Goal: Task Accomplishment & Management: Use online tool/utility

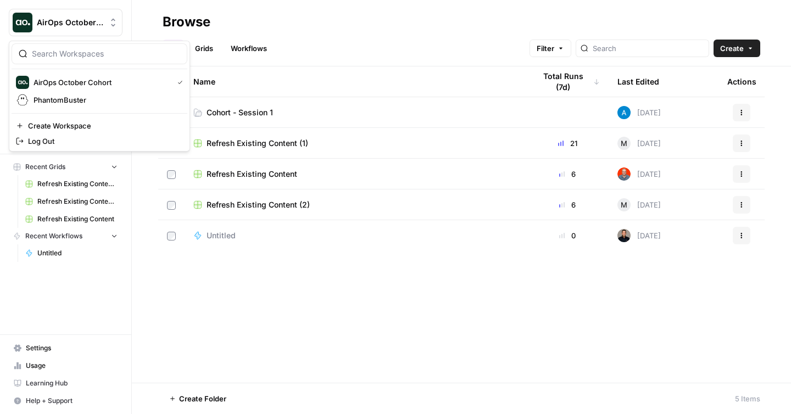
click at [67, 21] on span "AirOps October Cohort" at bounding box center [70, 22] width 66 height 11
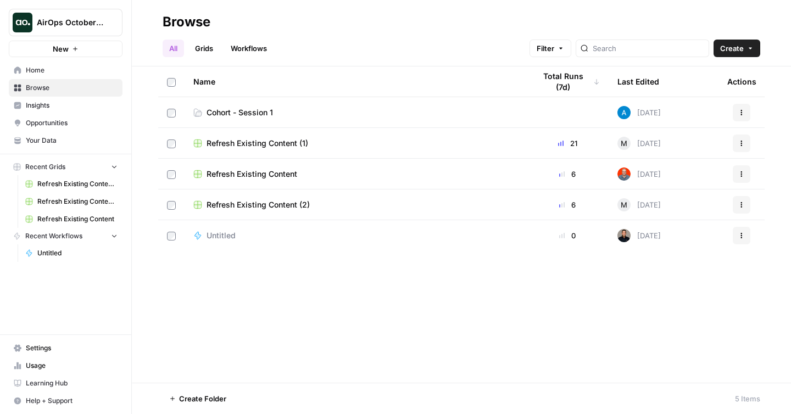
click at [67, 21] on span "AirOps October Cohort" at bounding box center [70, 22] width 66 height 11
click at [366, 293] on div "Name Total Runs (7d) Last Edited Actions Cohort - Session 1 Today Actions Refre…" at bounding box center [461, 224] width 659 height 316
click at [31, 382] on span "Learning Hub" at bounding box center [72, 383] width 92 height 10
click at [236, 115] on span "Cohort - Session 1" at bounding box center [239, 112] width 66 height 11
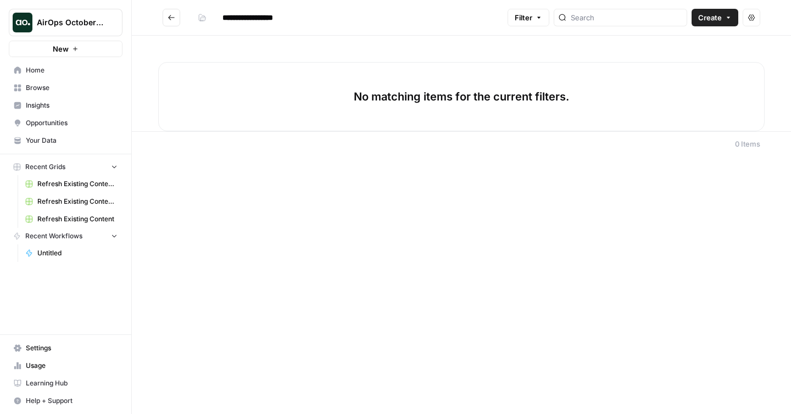
click at [59, 351] on span "Settings" at bounding box center [72, 348] width 92 height 10
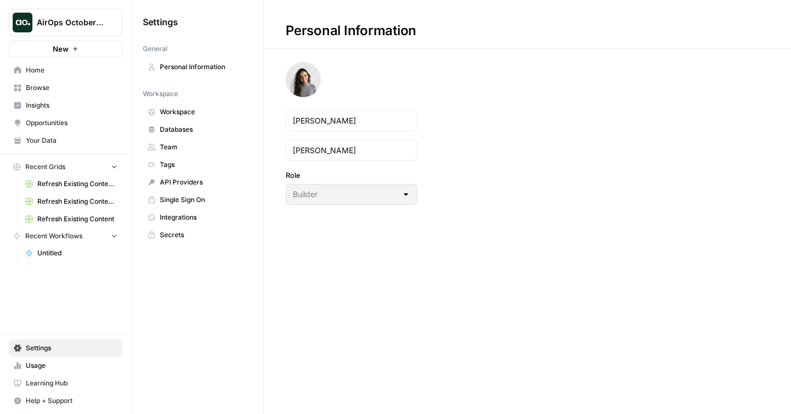
click at [160, 217] on span "Integrations" at bounding box center [203, 218] width 87 height 10
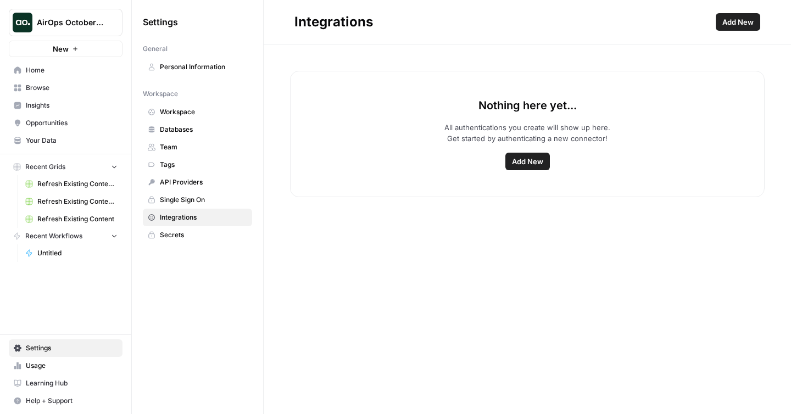
click at [530, 167] on button "Add New" at bounding box center [527, 162] width 44 height 18
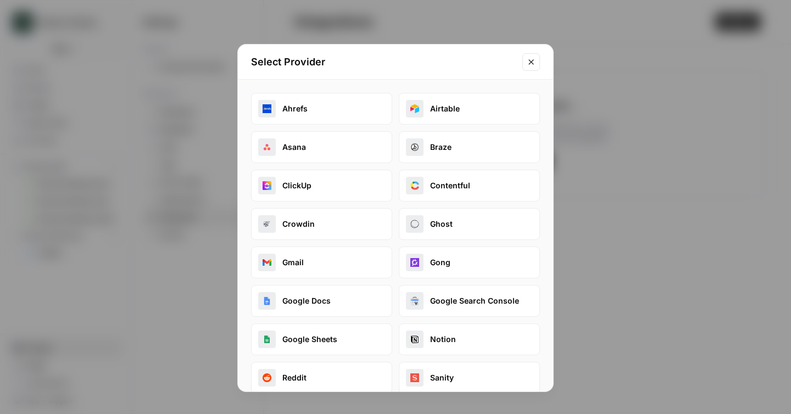
click at [533, 63] on icon "Close modal" at bounding box center [531, 62] width 9 height 9
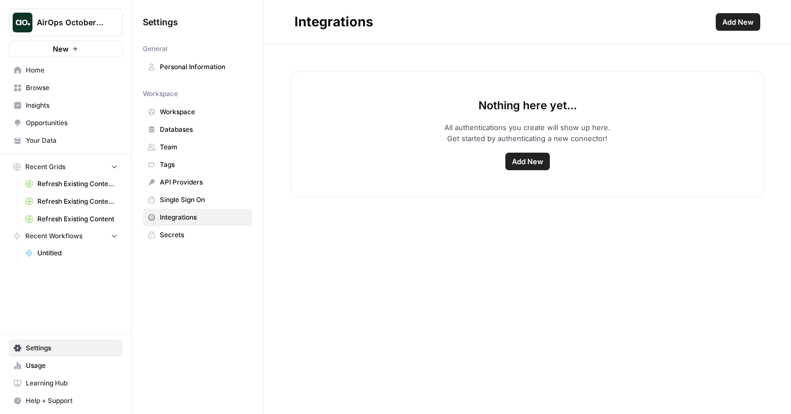
click at [32, 142] on span "Your Data" at bounding box center [72, 141] width 92 height 10
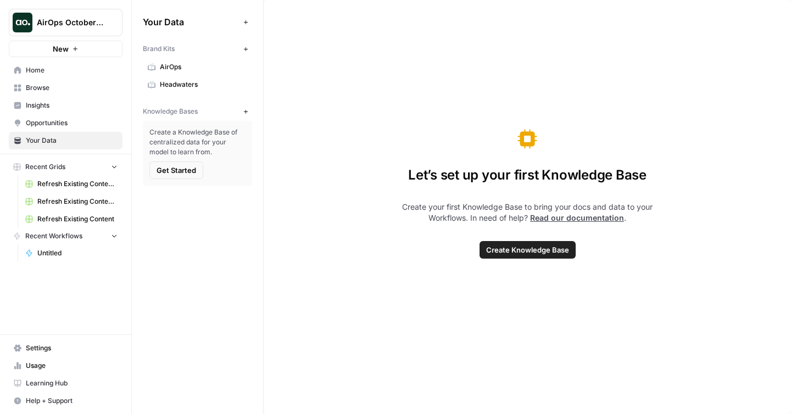
click at [65, 82] on link "Browse" at bounding box center [66, 88] width 114 height 18
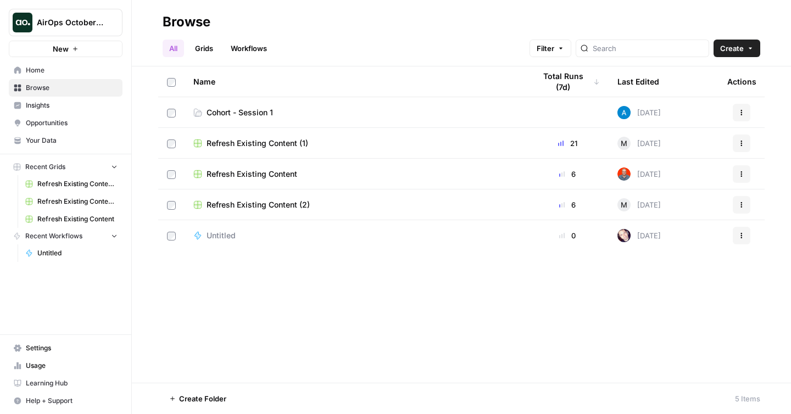
click at [223, 109] on span "Cohort - Session 1" at bounding box center [239, 112] width 66 height 11
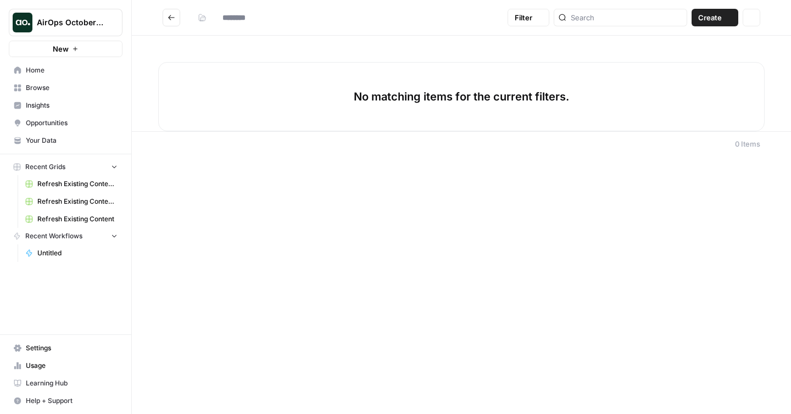
type input "**********"
click at [729, 20] on icon "button" at bounding box center [728, 17] width 7 height 7
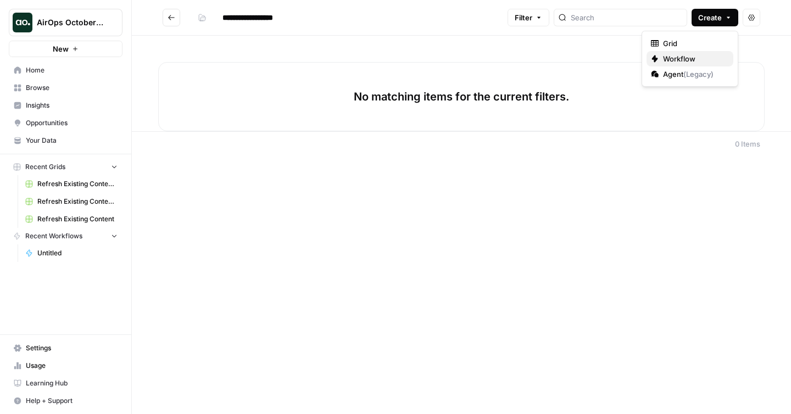
click at [694, 61] on span "Workflow" at bounding box center [693, 58] width 61 height 11
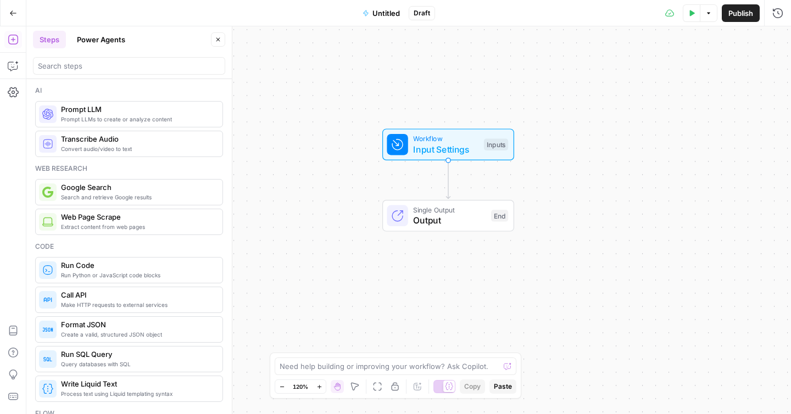
drag, startPoint x: 504, startPoint y: 123, endPoint x: 544, endPoint y: 83, distance: 56.3
click at [544, 83] on div "Workflow Input Settings Inputs Single Output Output End" at bounding box center [408, 220] width 764 height 388
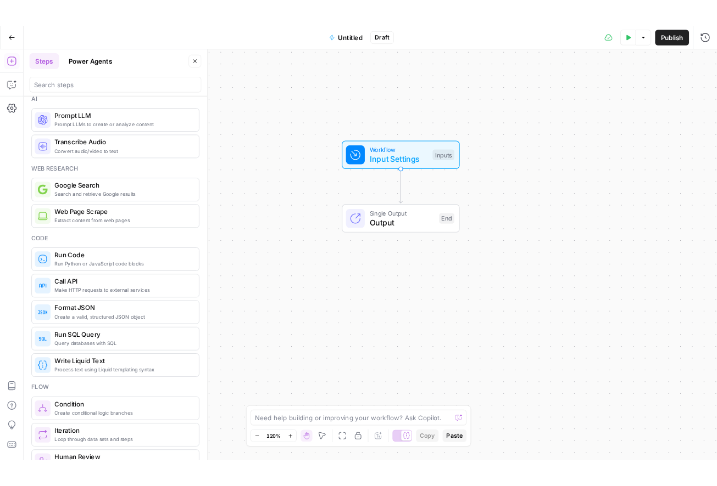
scroll to position [9, 0]
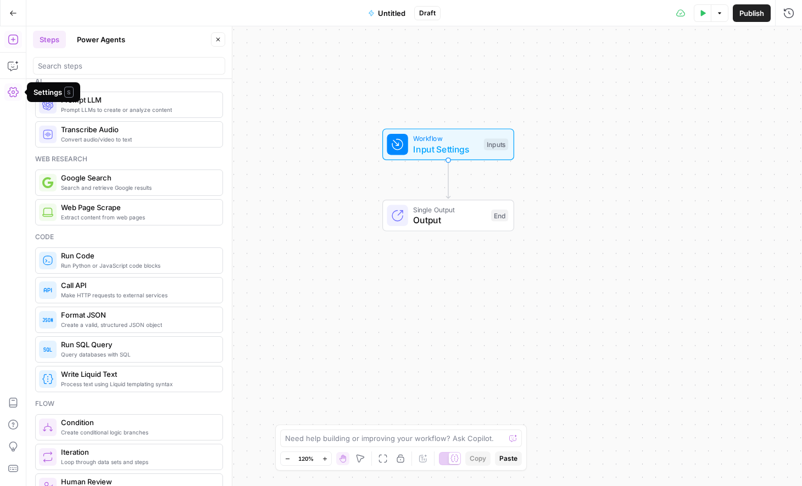
click at [11, 92] on icon "button" at bounding box center [13, 92] width 11 height 10
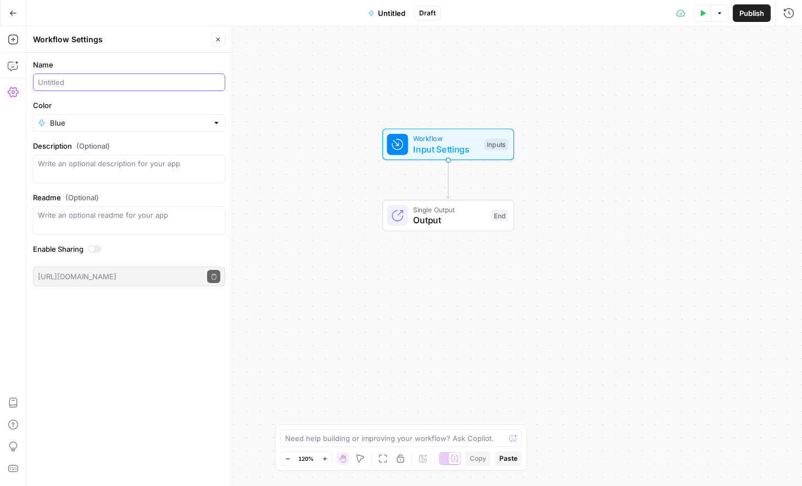
click at [139, 83] on input "Name" at bounding box center [129, 82] width 182 height 11
type input "Meta Description Generator ([PERSON_NAME])"
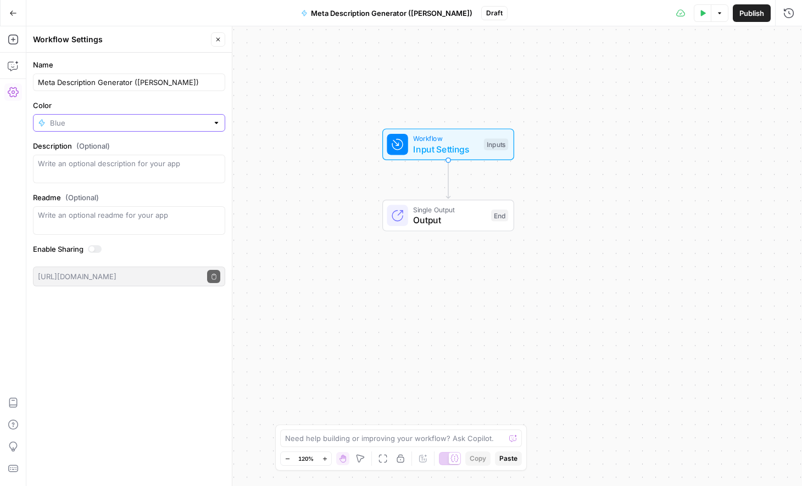
click at [77, 122] on input "Color" at bounding box center [129, 123] width 158 height 11
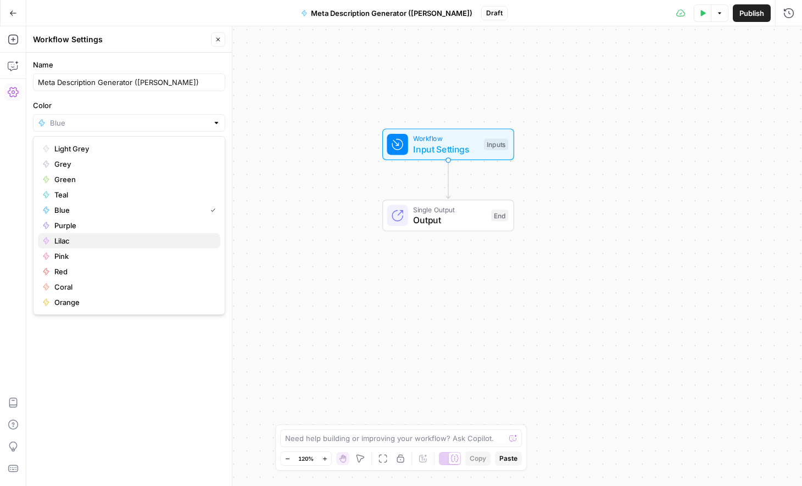
click at [78, 241] on span "Lilac" at bounding box center [132, 241] width 157 height 11
type input "Lilac"
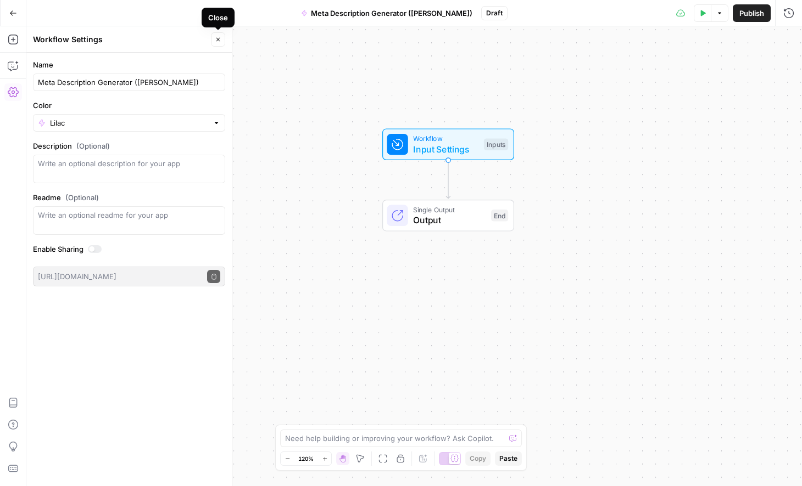
drag, startPoint x: 215, startPoint y: 40, endPoint x: 207, endPoint y: 38, distance: 8.3
click at [215, 40] on icon "button" at bounding box center [218, 39] width 7 height 7
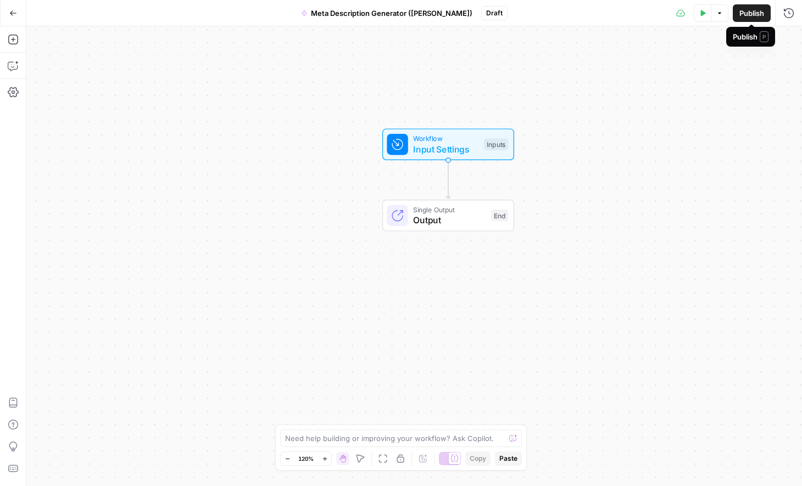
click at [742, 13] on span "Publish" at bounding box center [751, 13] width 25 height 11
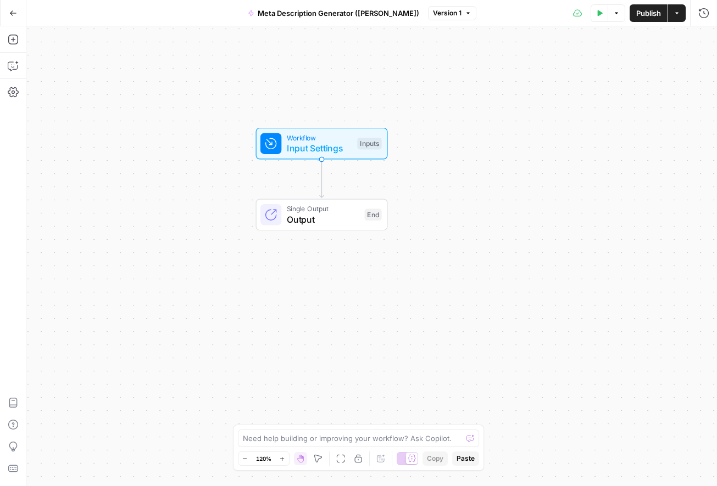
click at [276, 146] on icon at bounding box center [270, 143] width 13 height 13
click at [608, 74] on span "Add Field" at bounding box center [593, 74] width 32 height 11
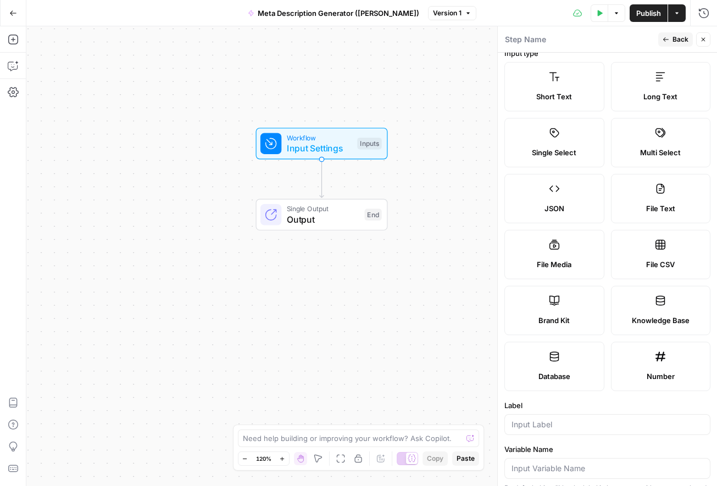
scroll to position [0, 0]
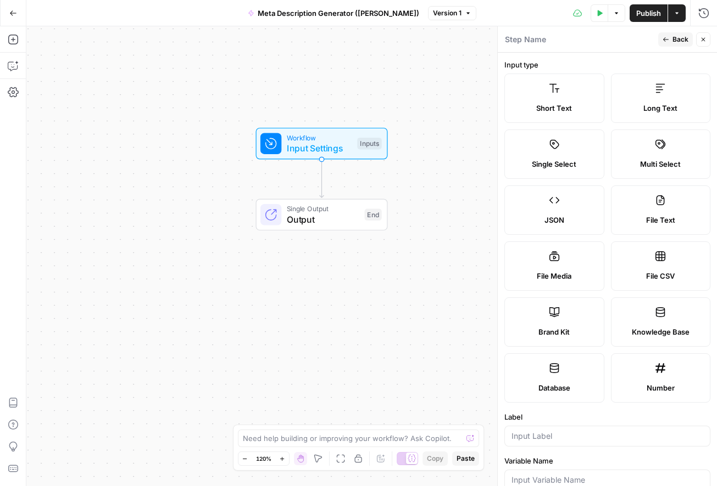
click at [564, 97] on label "Short Text" at bounding box center [554, 98] width 100 height 49
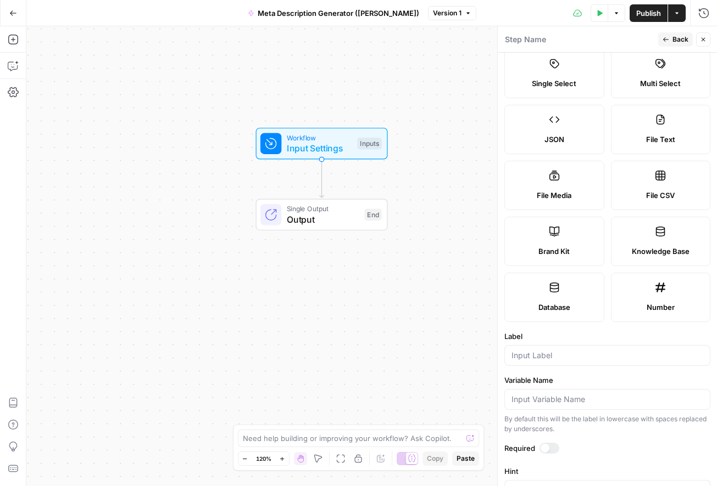
scroll to position [94, 0]
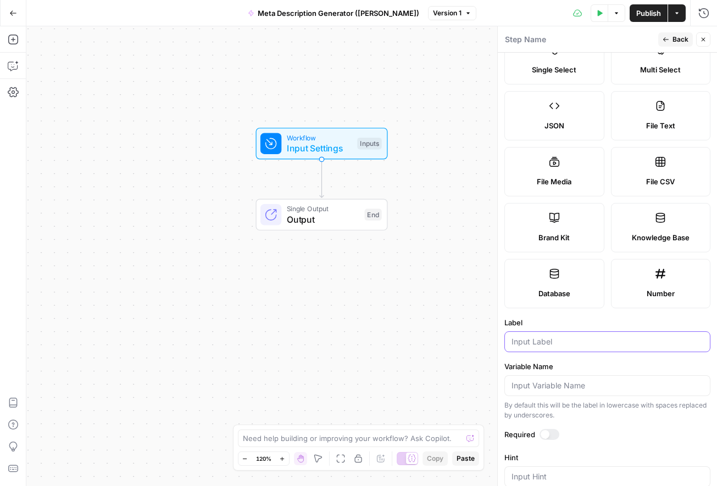
click at [537, 345] on input "Label" at bounding box center [607, 342] width 192 height 11
type input "U"
type input "Blog URL"
click at [668, 38] on icon "button" at bounding box center [665, 39] width 7 height 7
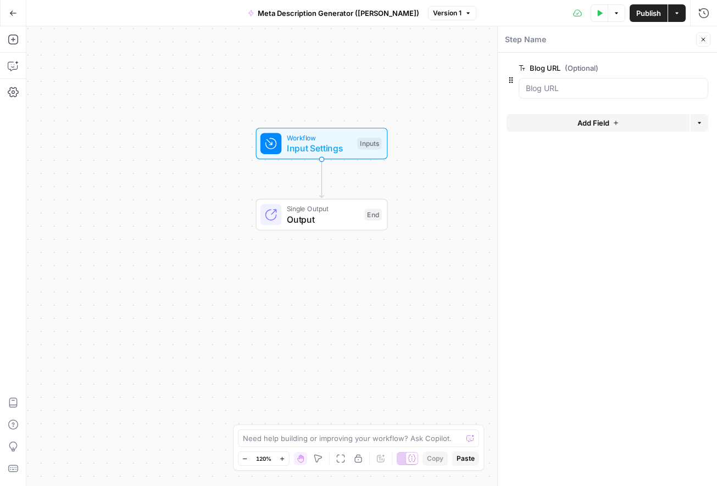
click at [655, 66] on span "edit field" at bounding box center [667, 68] width 24 height 9
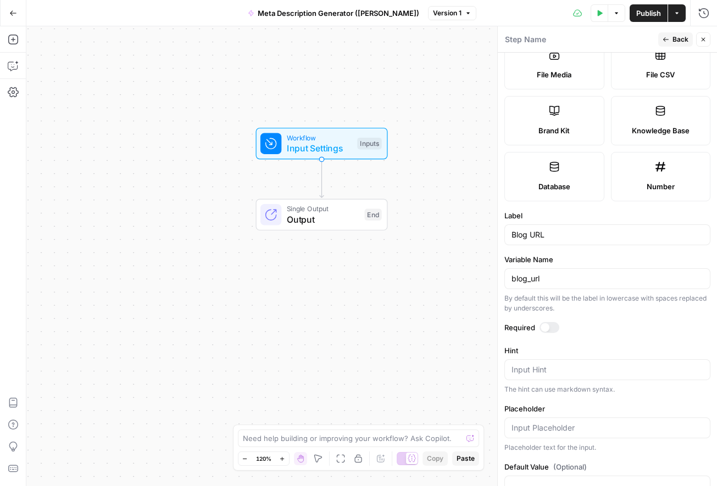
scroll to position [234, 0]
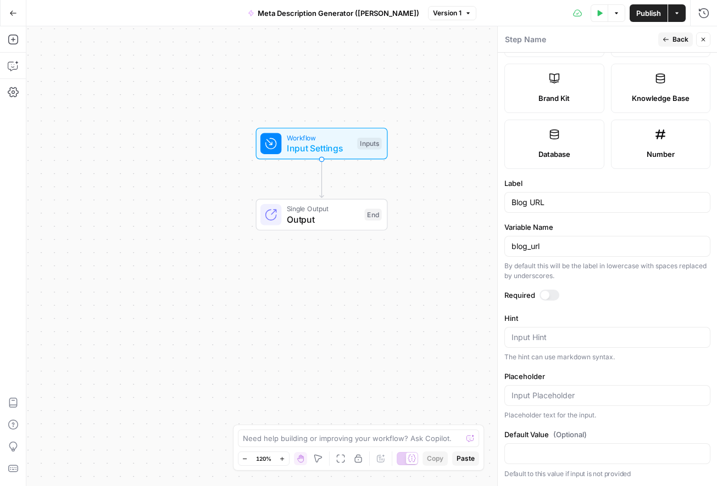
click at [547, 293] on div at bounding box center [544, 295] width 9 height 9
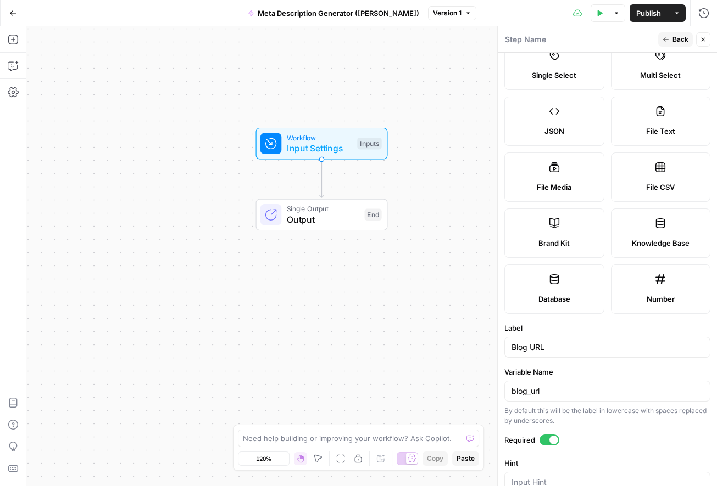
scroll to position [0, 0]
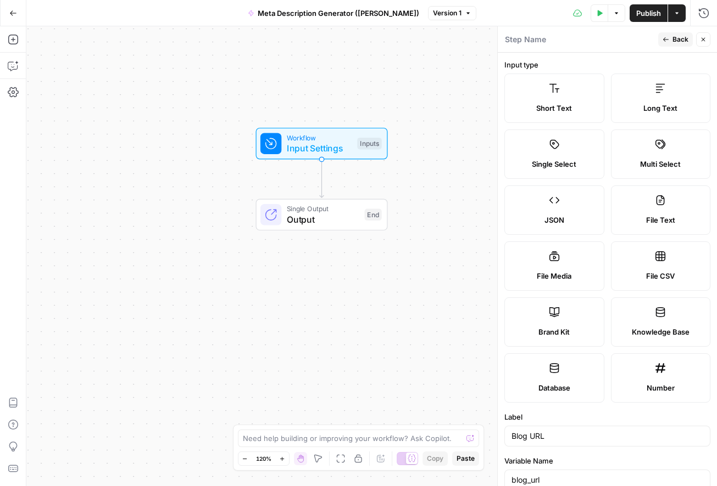
click at [675, 38] on span "Back" at bounding box center [680, 40] width 16 height 10
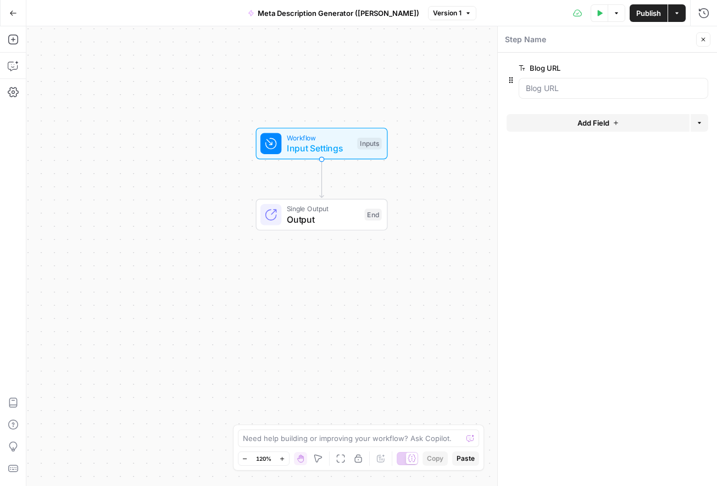
click at [603, 124] on span "Add Field" at bounding box center [593, 123] width 32 height 11
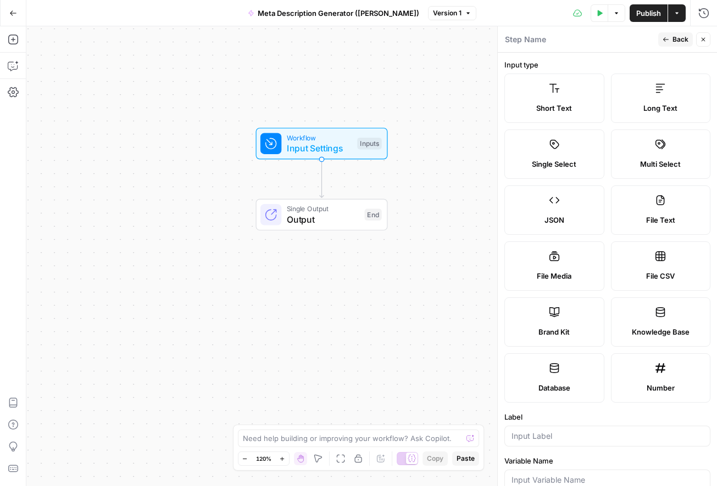
click at [574, 323] on label "Brand Kit" at bounding box center [554, 322] width 100 height 49
type input "Brand Kit"
type input "brand_kit"
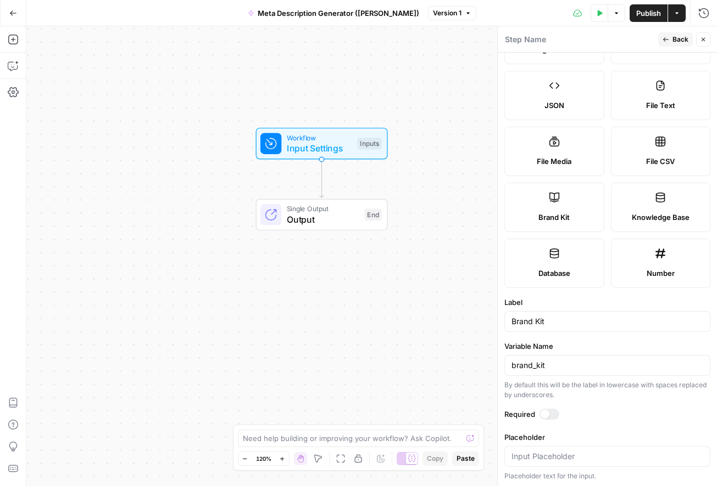
scroll to position [116, 0]
click at [552, 413] on div at bounding box center [549, 412] width 20 height 11
click at [680, 40] on span "Back" at bounding box center [680, 40] width 16 height 10
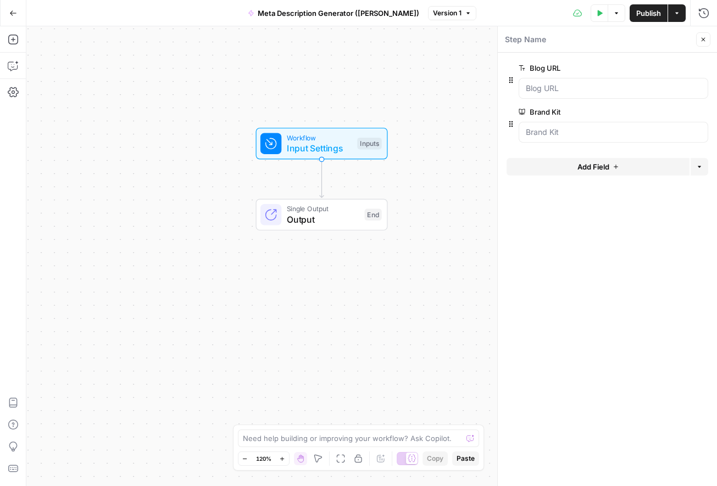
click at [597, 11] on icon "button" at bounding box center [599, 13] width 5 height 6
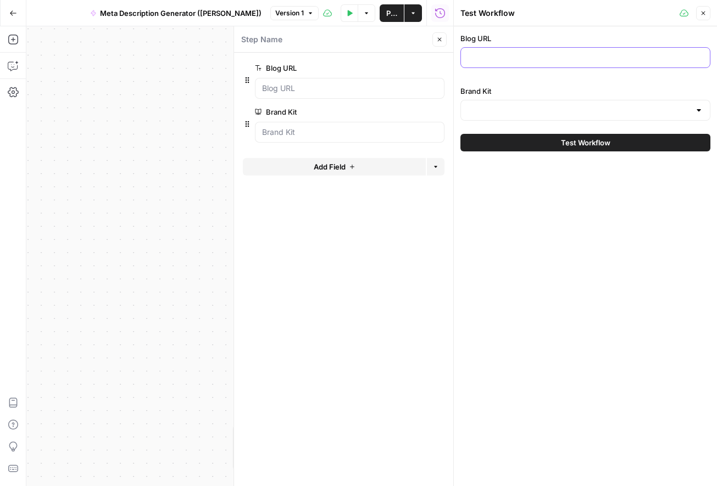
click at [503, 56] on input "Blog URL" at bounding box center [585, 57] width 236 height 11
click at [502, 60] on input "Blog URL" at bounding box center [585, 57] width 236 height 11
paste input "https://phantombuster.com/blog/sales-prospecting/linkedin-sales-navigator-alter…"
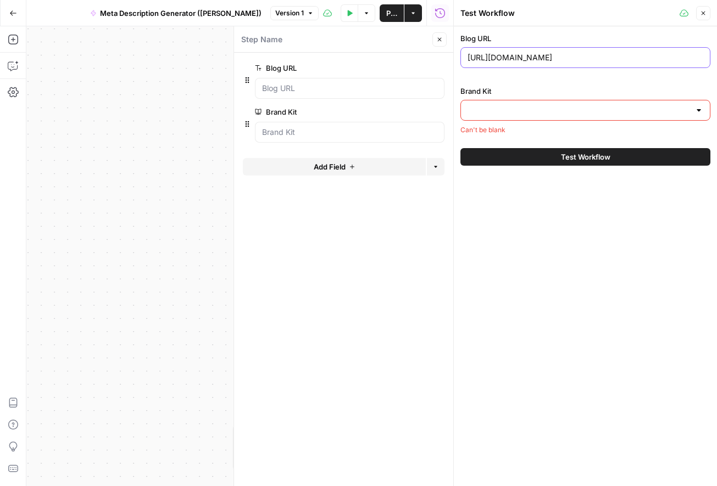
scroll to position [0, 135]
type input "https://phantombuster.com/blog/sales-prospecting/linkedin-sales-navigator-alter…"
click at [490, 110] on input "Brand Kit" at bounding box center [578, 110] width 222 height 11
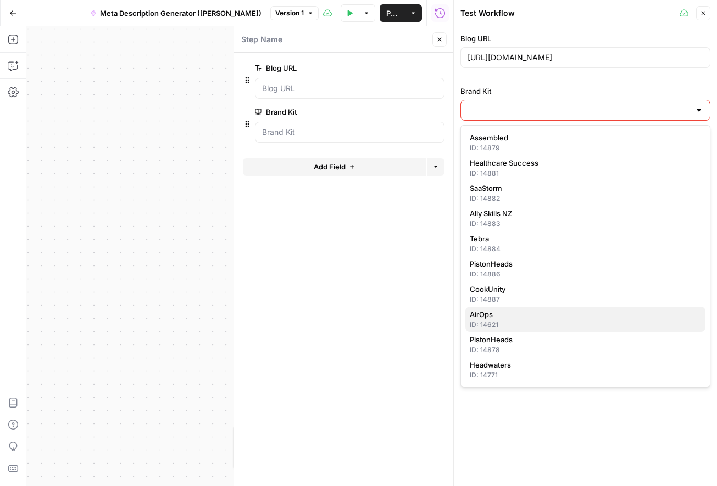
click at [541, 318] on span "AirOps" at bounding box center [582, 314] width 227 height 11
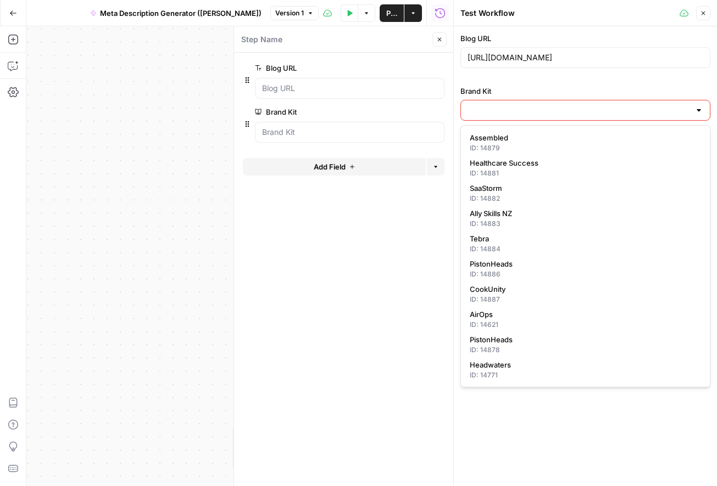
type input "AirOps"
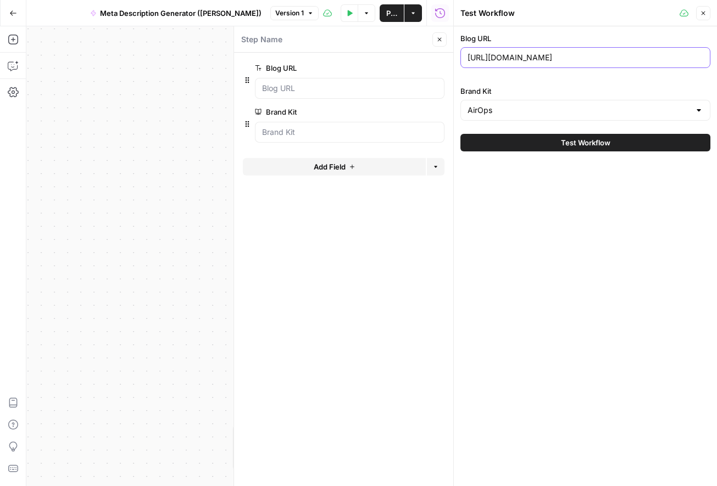
click at [508, 61] on input "https://phantombuster.com/blog/sales-prospecting/linkedin-sales-navigator-alter…" at bounding box center [585, 57] width 236 height 11
paste input "www.airops.com/blog/content-engineering-growth-org"
type input "https://www.airops.com/blog/content-engineering-growth-org"
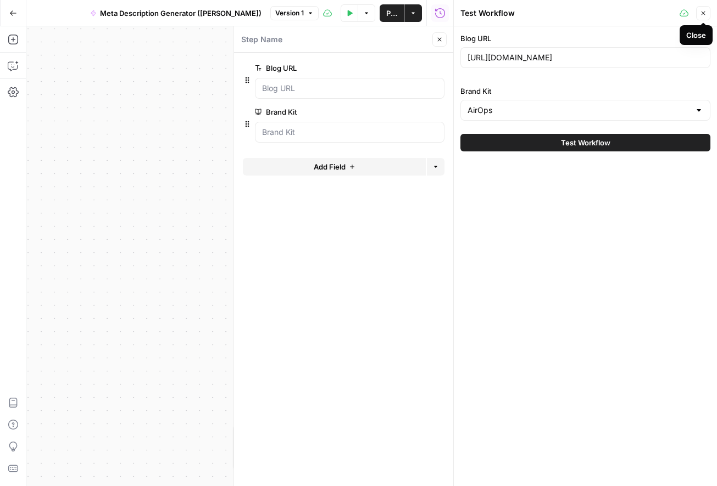
click at [708, 14] on button "Close" at bounding box center [703, 13] width 14 height 14
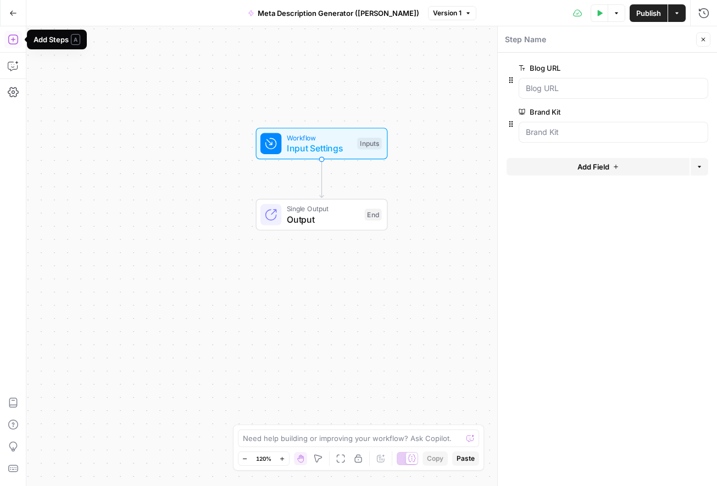
click at [14, 41] on icon "button" at bounding box center [13, 39] width 11 height 11
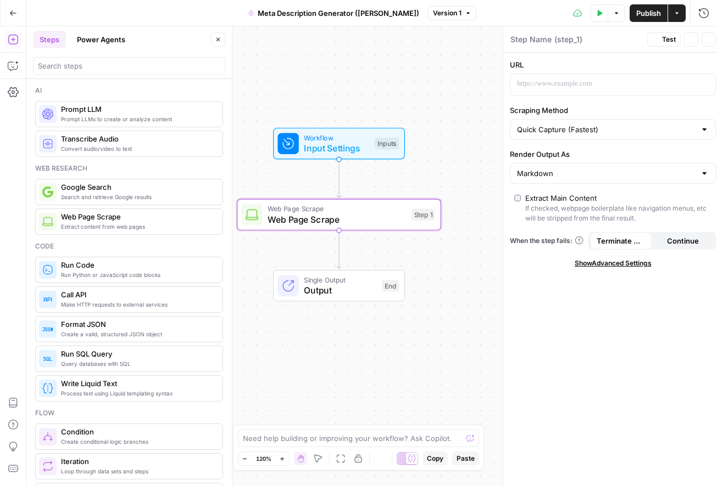
type textarea "Web Page Scrape"
click at [558, 83] on p at bounding box center [598, 84] width 174 height 11
click at [674, 121] on div "Quick Capture (Fastest)" at bounding box center [607, 129] width 206 height 21
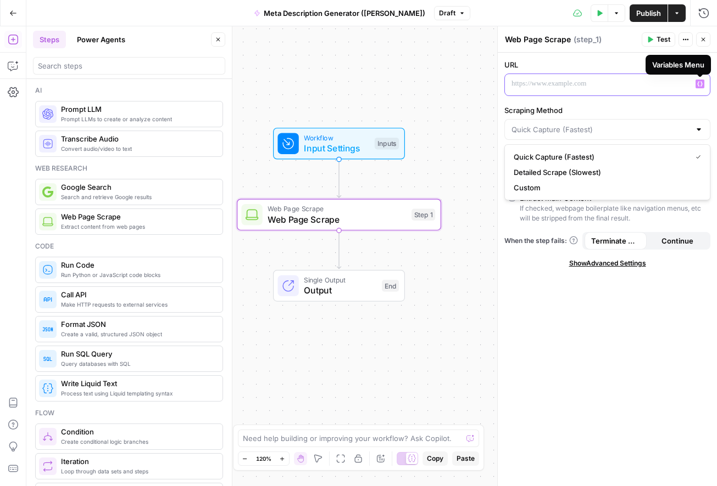
type input "Quick Capture (Fastest)"
click at [700, 79] on div "“/” to reference Variables Menu" at bounding box center [607, 84] width 205 height 21
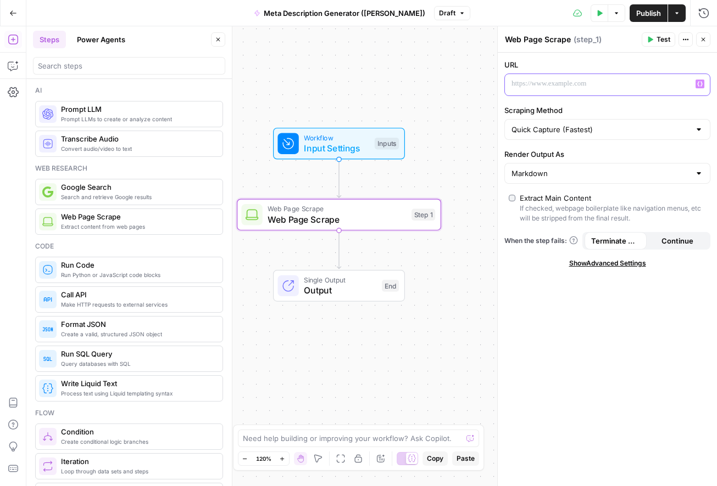
click at [596, 81] on p at bounding box center [598, 84] width 174 height 11
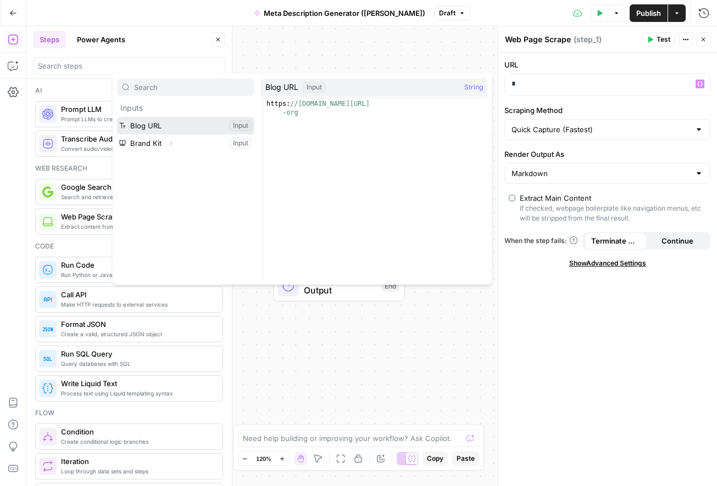
click at [200, 124] on button "Select variable Blog URL" at bounding box center [185, 126] width 137 height 18
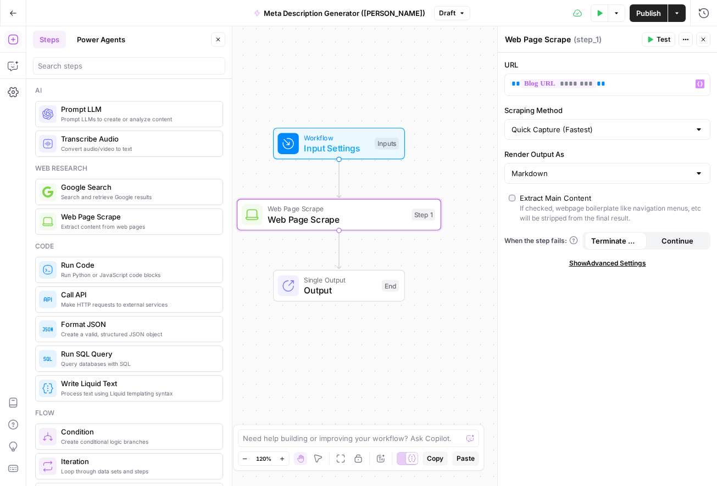
click at [655, 38] on button "Test" at bounding box center [657, 39] width 33 height 14
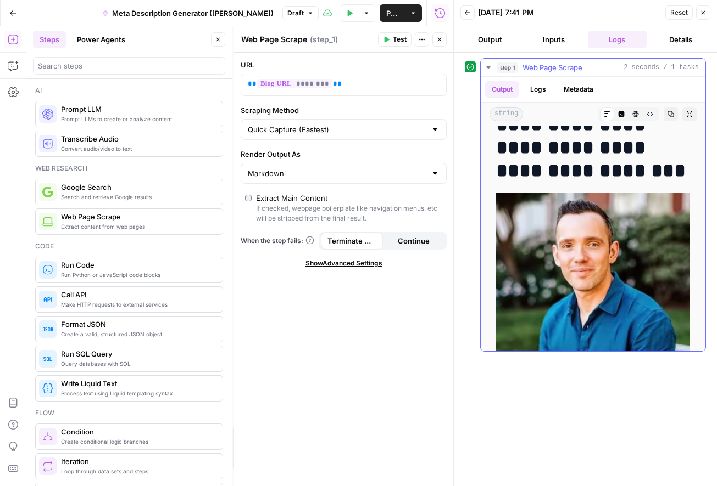
scroll to position [255, 0]
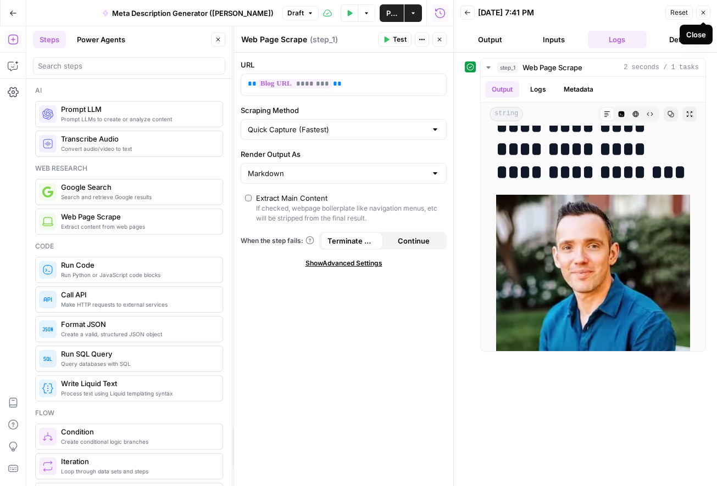
click at [703, 15] on icon "button" at bounding box center [703, 12] width 7 height 7
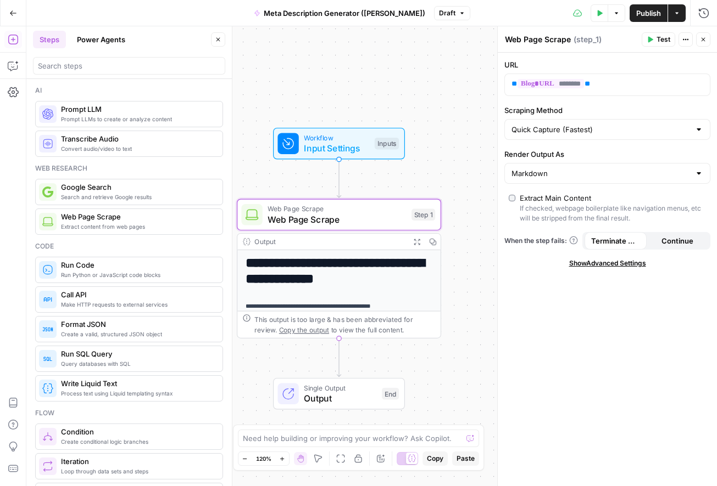
click at [707, 41] on button "Close" at bounding box center [703, 39] width 14 height 14
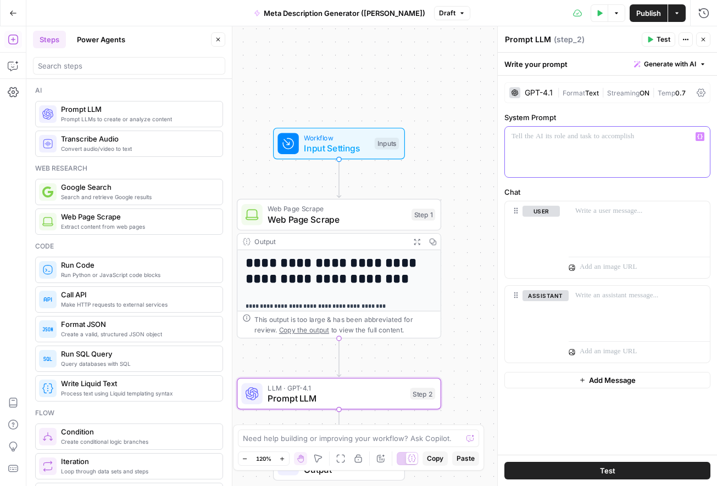
click at [586, 147] on div at bounding box center [607, 152] width 205 height 51
click at [567, 138] on p at bounding box center [607, 136] width 192 height 11
click at [529, 92] on div "GPT-4.1" at bounding box center [538, 93] width 28 height 8
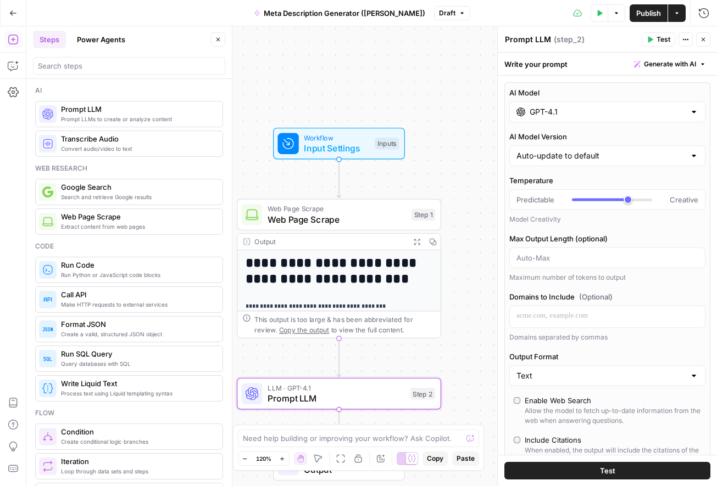
click at [556, 114] on input "GPT-4.1" at bounding box center [606, 112] width 155 height 11
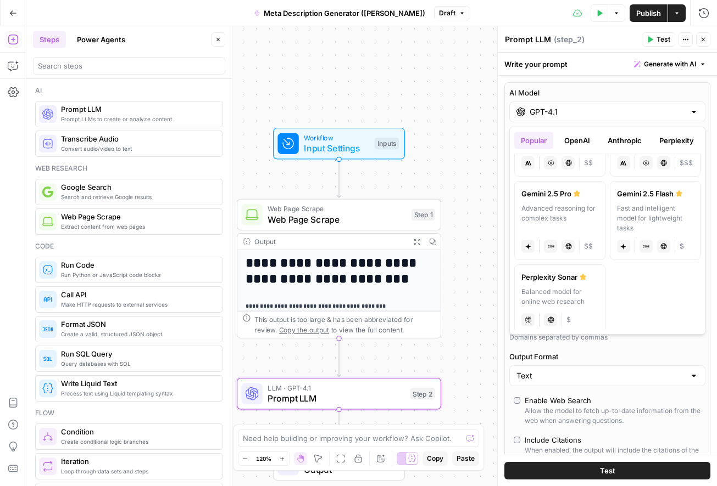
scroll to position [236, 0]
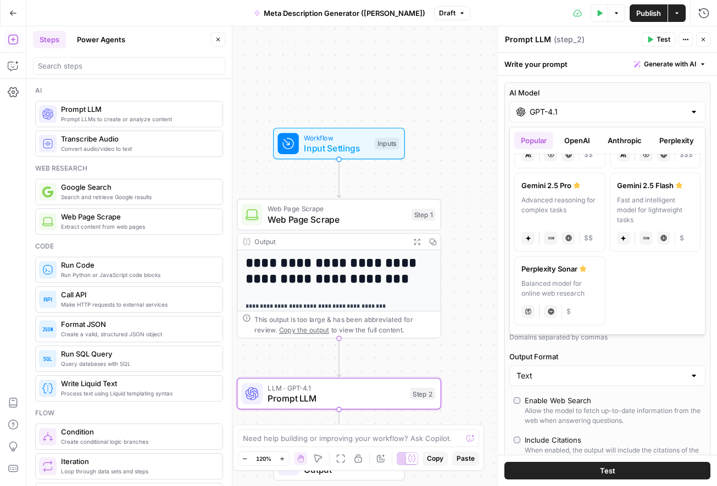
click at [624, 139] on button "Anthropic" at bounding box center [624, 141] width 47 height 18
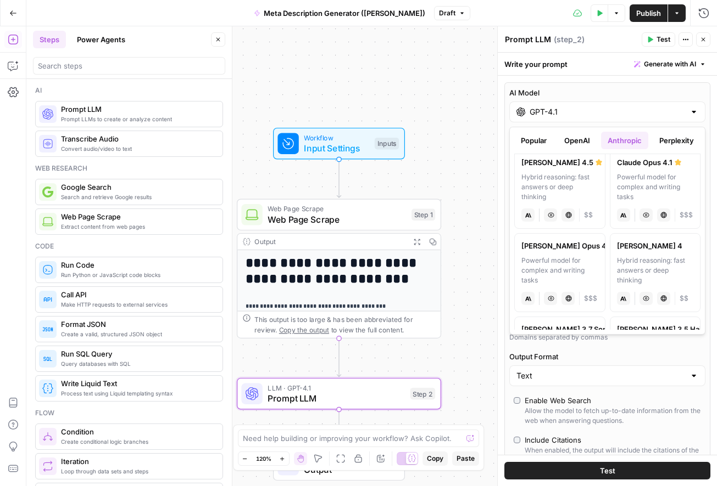
scroll to position [10, 0]
click at [672, 142] on button "Perplexity" at bounding box center [676, 141] width 48 height 18
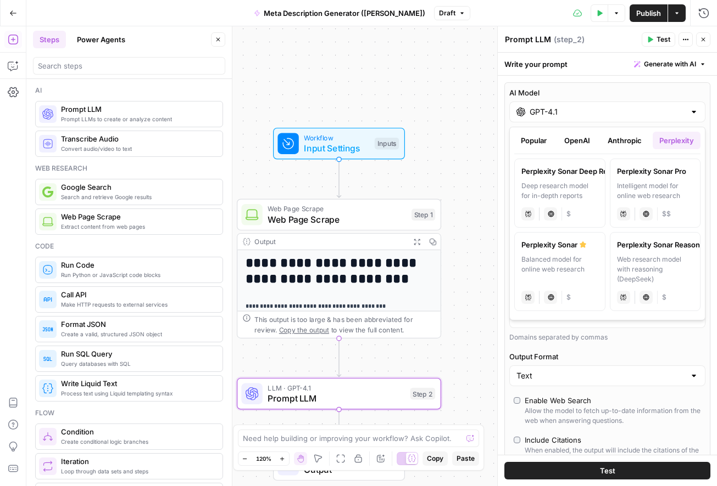
click at [530, 144] on button "Popular" at bounding box center [533, 141] width 39 height 18
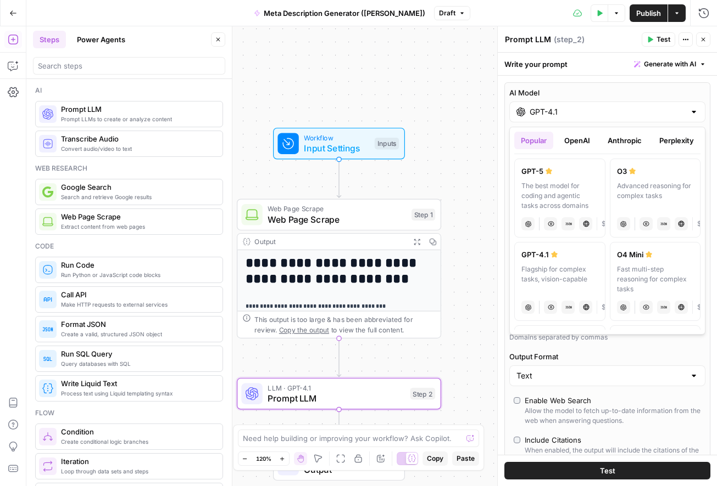
click at [579, 146] on button "OpenAI" at bounding box center [576, 141] width 39 height 18
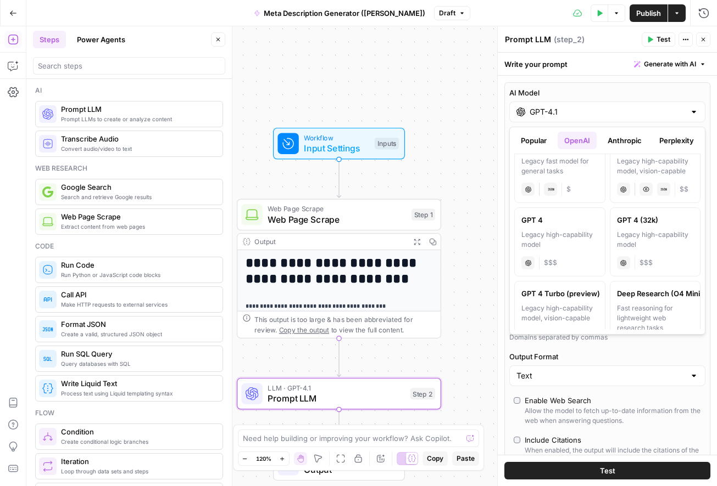
scroll to position [781, 0]
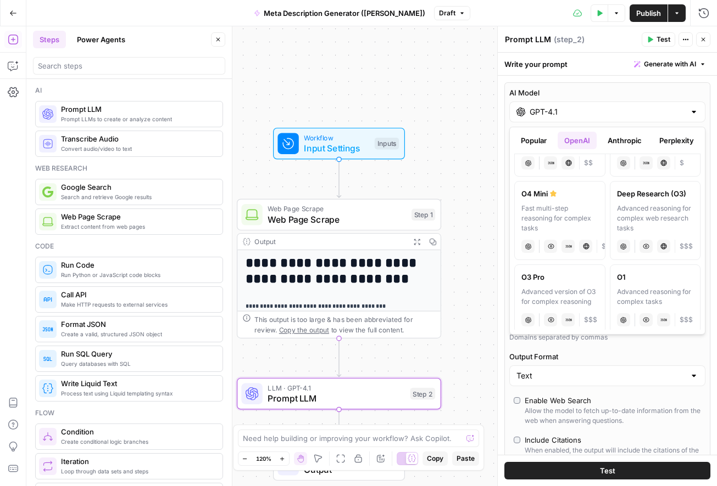
drag, startPoint x: 631, startPoint y: 141, endPoint x: 632, endPoint y: 146, distance: 5.5
click at [631, 141] on button "Anthropic" at bounding box center [624, 141] width 47 height 18
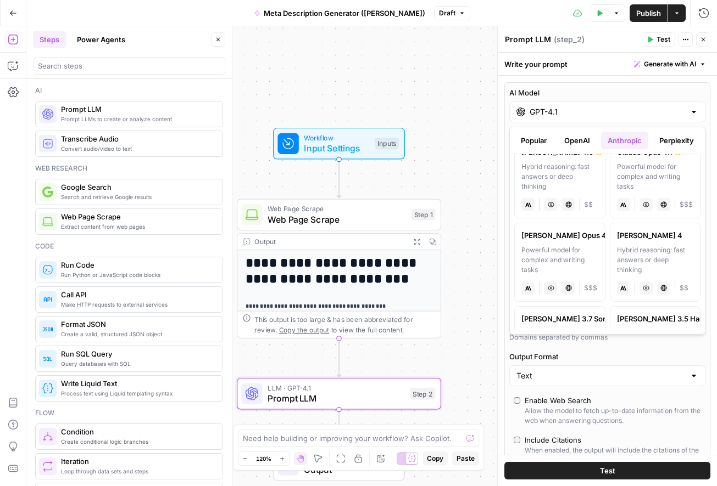
scroll to position [0, 0]
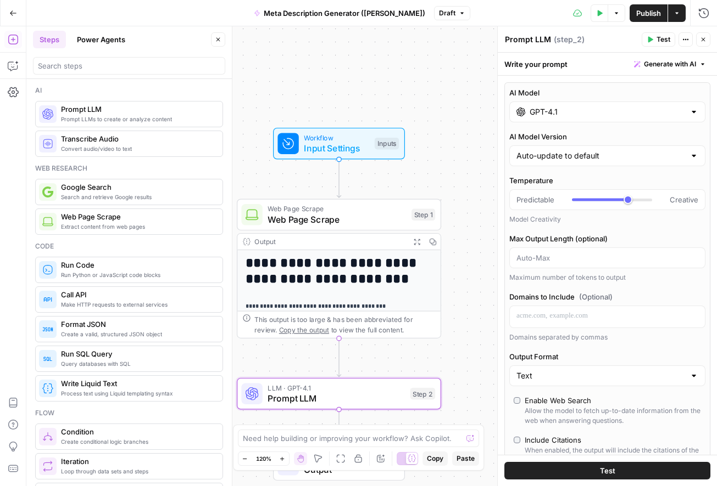
click at [693, 113] on div at bounding box center [693, 112] width 9 height 11
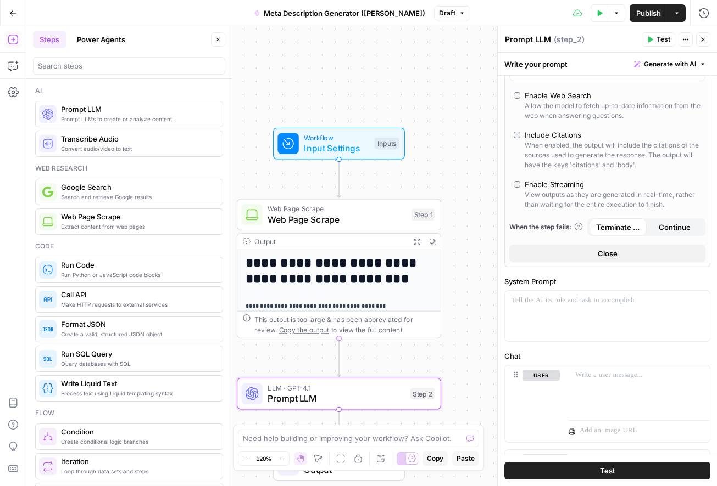
scroll to position [410, 0]
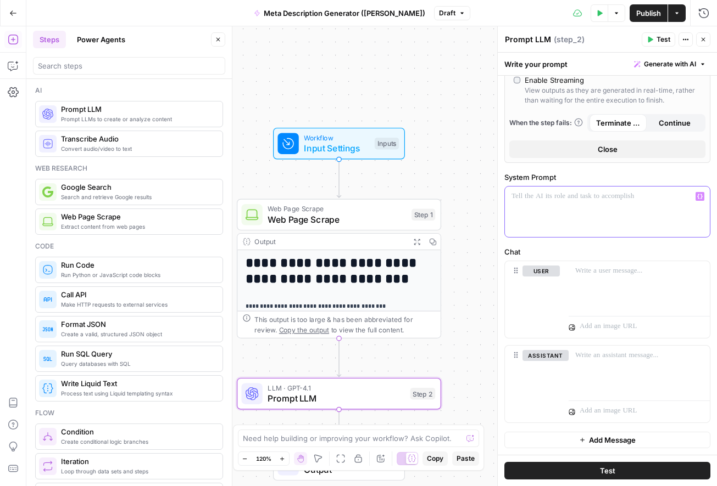
click at [539, 205] on div at bounding box center [607, 212] width 205 height 51
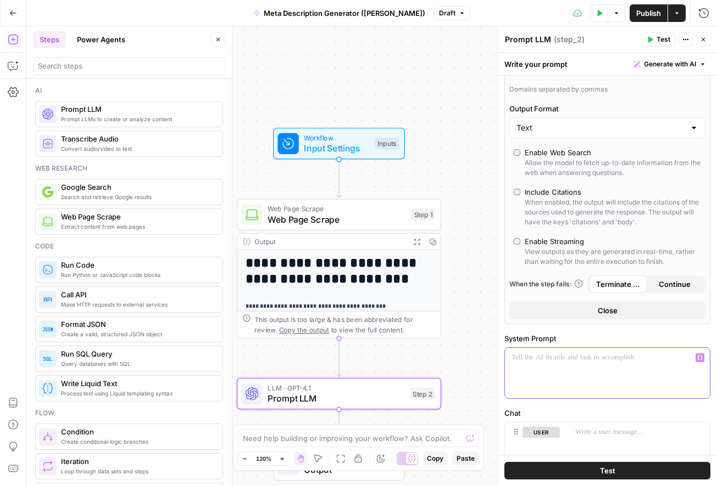
scroll to position [266, 0]
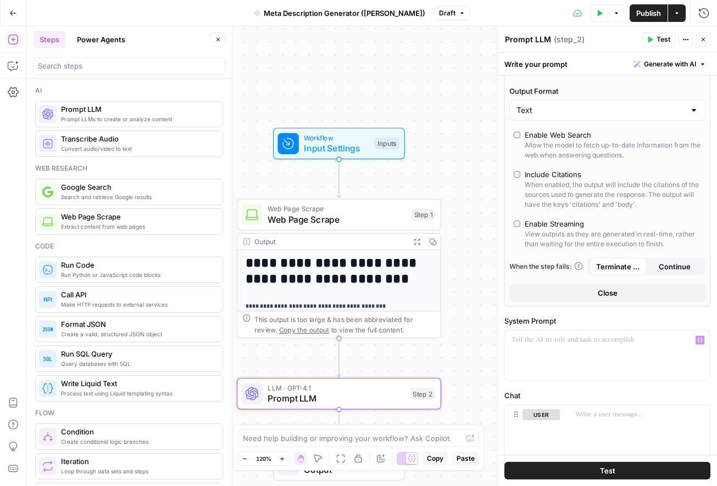
click at [582, 292] on button "Close" at bounding box center [607, 293] width 196 height 18
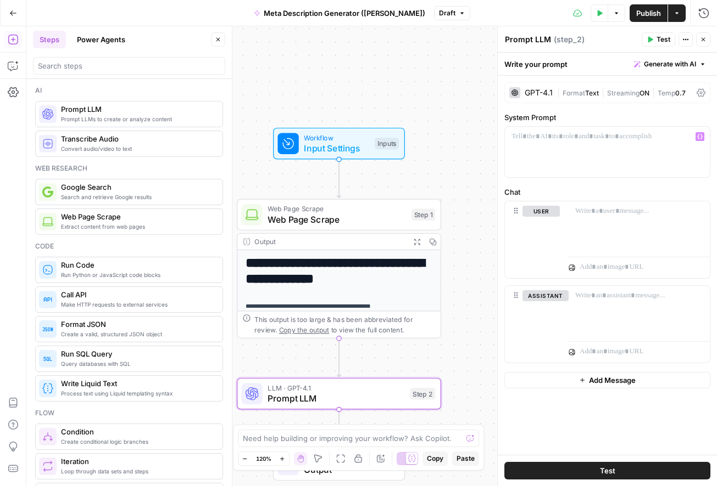
scroll to position [0, 0]
click at [545, 154] on div at bounding box center [607, 152] width 205 height 51
click at [527, 147] on div at bounding box center [607, 152] width 205 height 51
drag, startPoint x: 524, startPoint y: 134, endPoint x: 530, endPoint y: 136, distance: 5.9
click at [524, 134] on p "**********" at bounding box center [607, 136] width 192 height 11
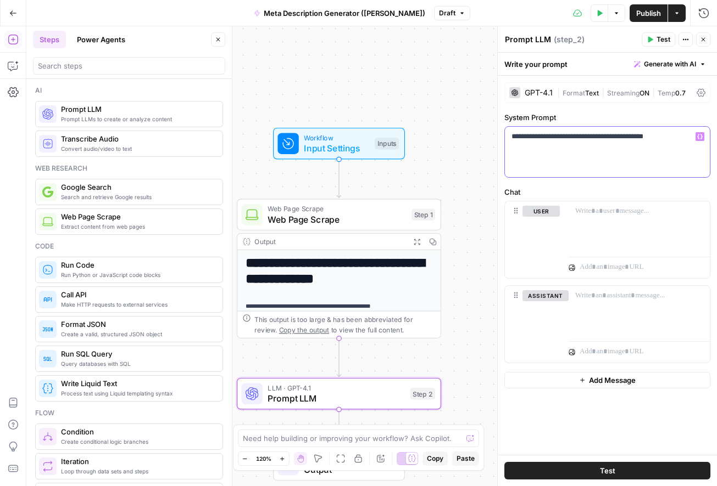
click at [527, 136] on p "**********" at bounding box center [607, 136] width 192 height 11
click at [629, 146] on div "**********" at bounding box center [607, 152] width 205 height 51
click at [684, 137] on p "**********" at bounding box center [607, 136] width 192 height 11
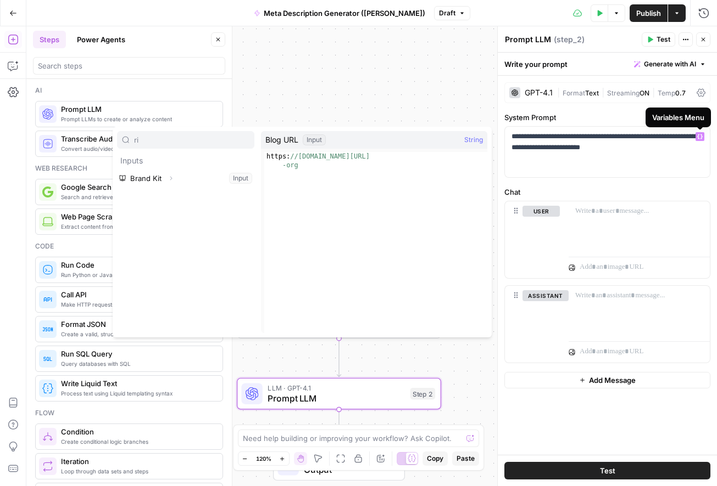
type input "r"
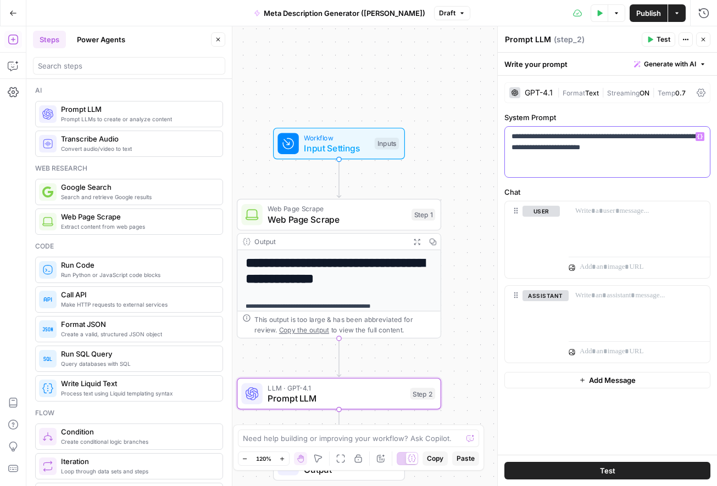
click at [656, 150] on p "**********" at bounding box center [607, 142] width 192 height 22
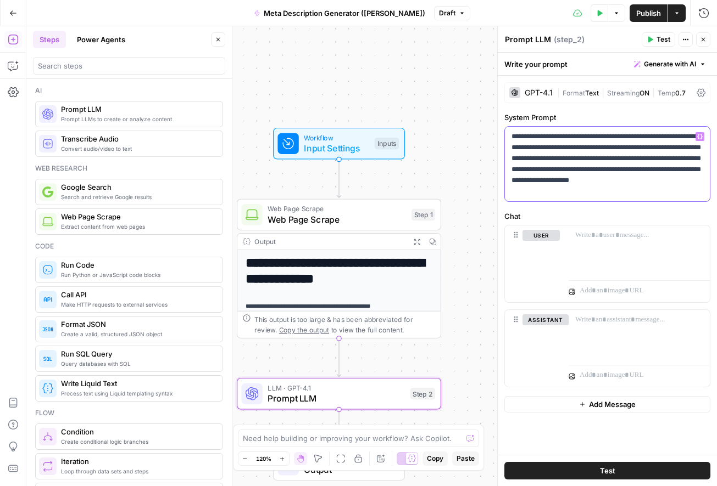
click at [578, 184] on p "**********" at bounding box center [607, 164] width 192 height 66
click at [596, 193] on p "**********" at bounding box center [607, 164] width 192 height 66
click at [637, 193] on p "**********" at bounding box center [607, 164] width 192 height 66
click at [606, 240] on p at bounding box center [639, 235] width 128 height 11
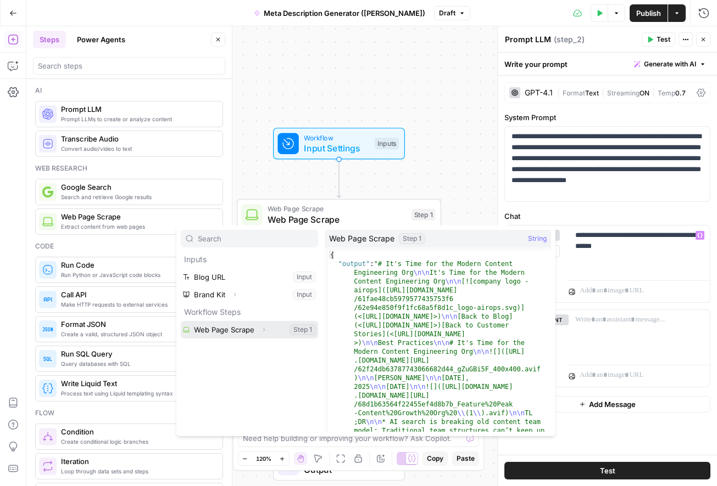
click at [271, 333] on button "Select variable Web Page Scrape" at bounding box center [249, 330] width 137 height 18
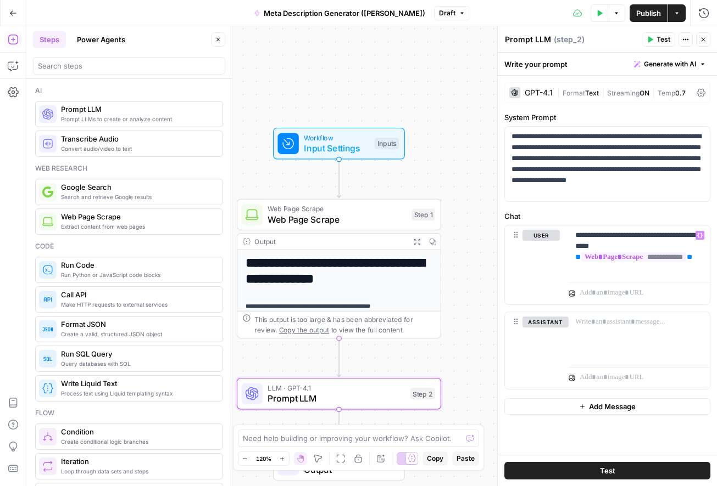
click at [527, 40] on textarea "Prompt LLM" at bounding box center [528, 39] width 46 height 11
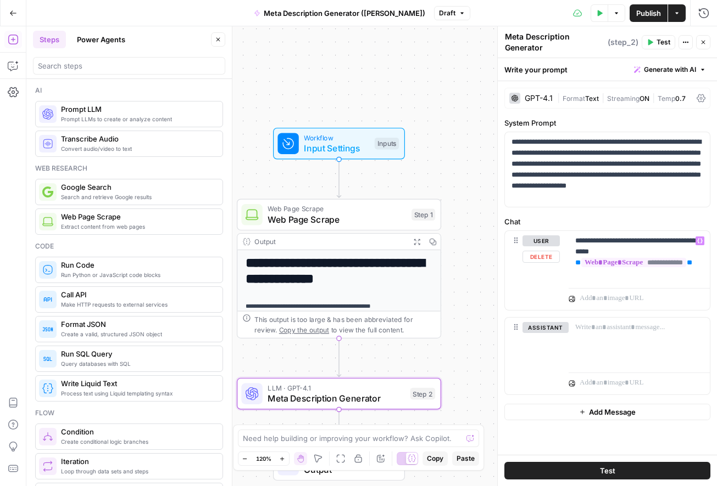
type textarea "Meta Description Generator"
click at [628, 258] on p "**********" at bounding box center [639, 258] width 128 height 44
click at [352, 221] on span "Web Page Scrape" at bounding box center [336, 219] width 138 height 13
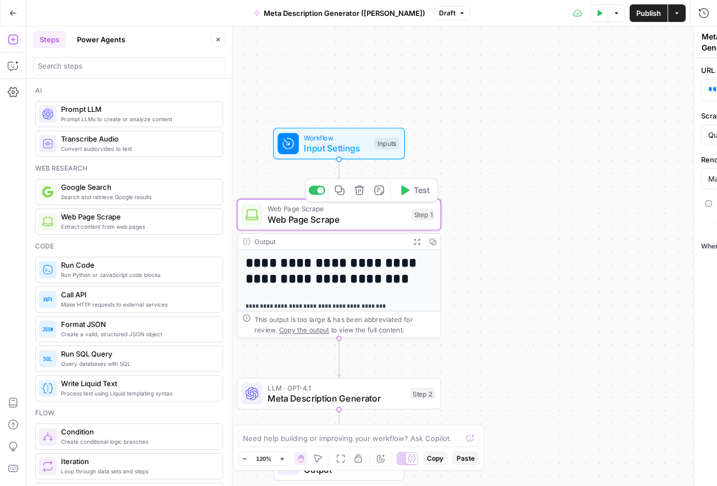
type textarea "Web Page Scrape"
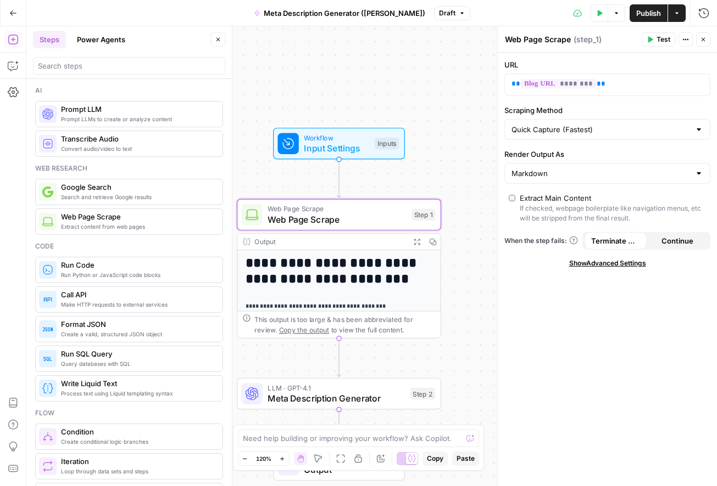
click at [379, 240] on div "Output" at bounding box center [329, 242] width 150 height 10
click at [385, 400] on span "Meta Description Generator" at bounding box center [335, 398] width 137 height 13
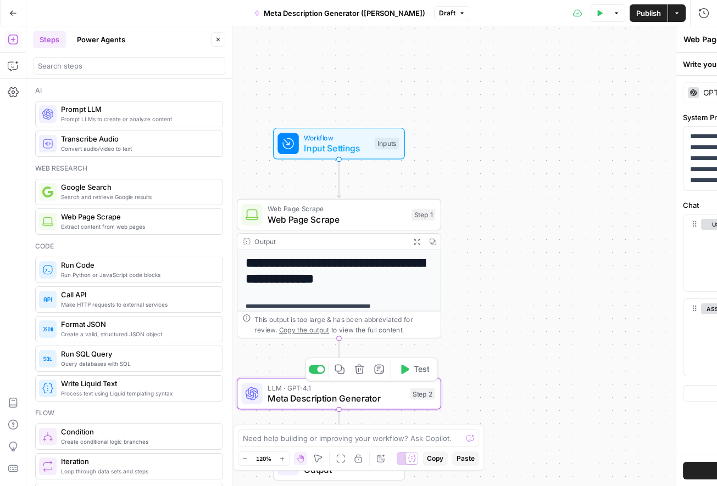
type textarea "Meta Description Generator"
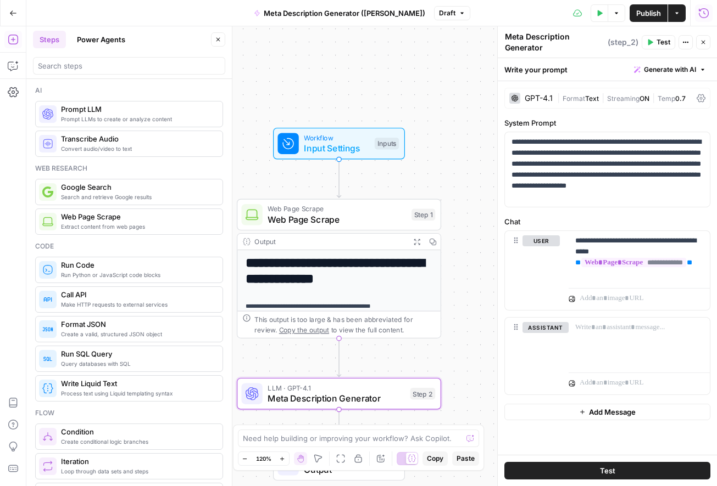
click at [702, 13] on icon "button" at bounding box center [703, 13] width 11 height 11
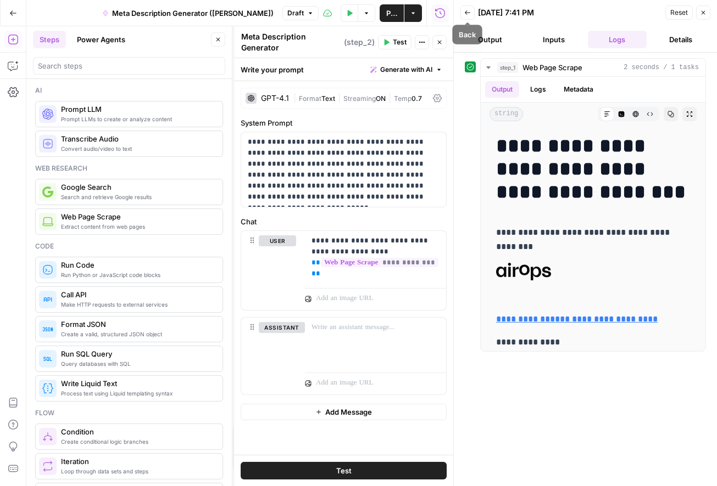
click at [470, 13] on span "Back" at bounding box center [470, 13] width 1 height 1
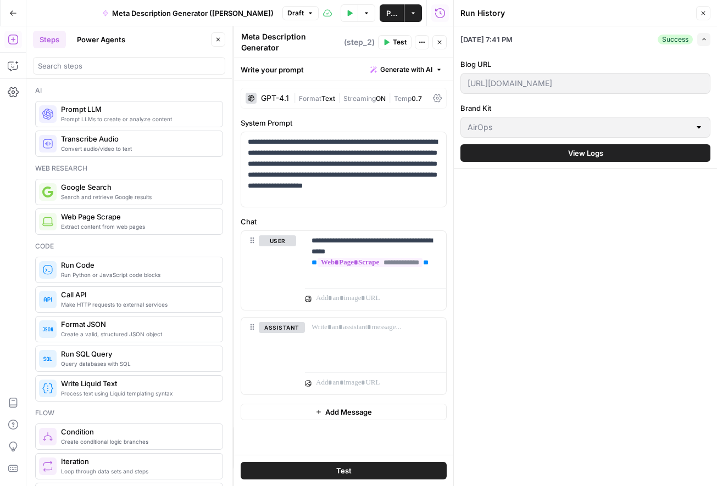
click at [706, 13] on span "Close" at bounding box center [706, 13] width 1 height 1
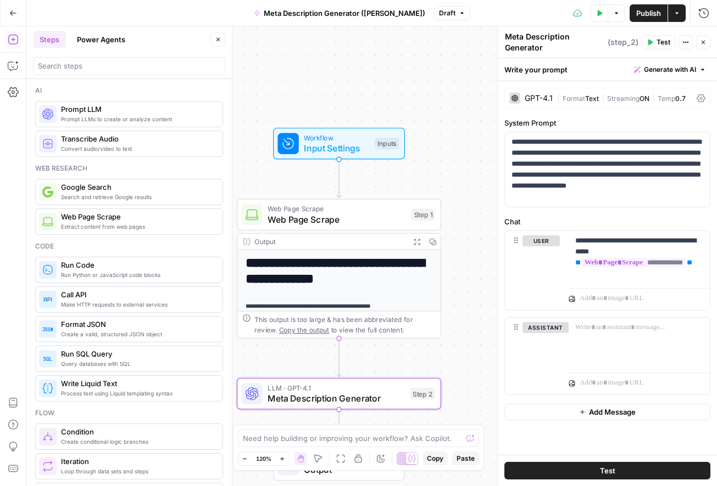
click at [651, 15] on span "Publish" at bounding box center [648, 13] width 25 height 11
click at [359, 399] on span "Meta Description Generator" at bounding box center [335, 398] width 137 height 13
click at [600, 17] on button "Test Data" at bounding box center [599, 13] width 18 height 18
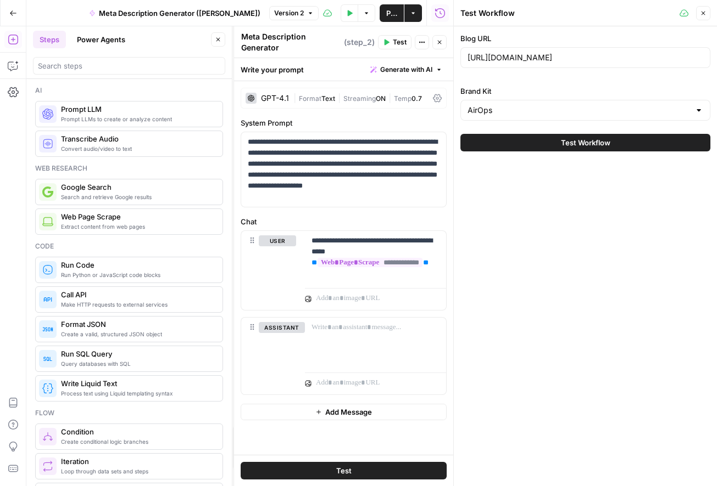
click at [706, 10] on icon "button" at bounding box center [703, 13] width 7 height 7
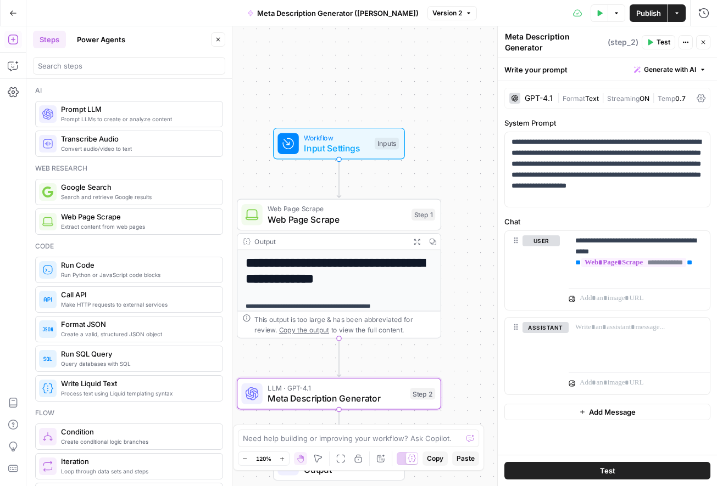
click at [659, 47] on span "Test" at bounding box center [663, 42] width 14 height 10
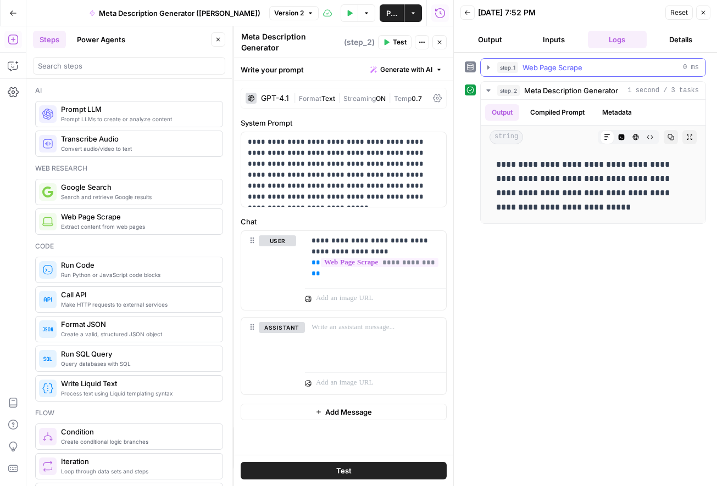
click at [484, 68] on icon "button" at bounding box center [488, 67] width 9 height 9
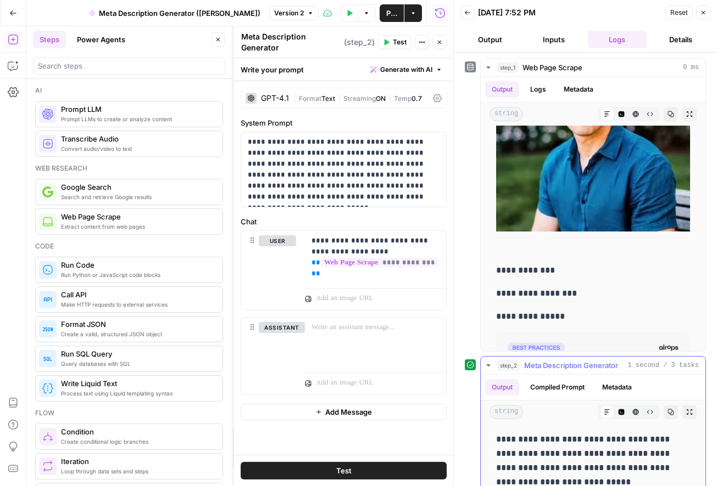
scroll to position [18, 0]
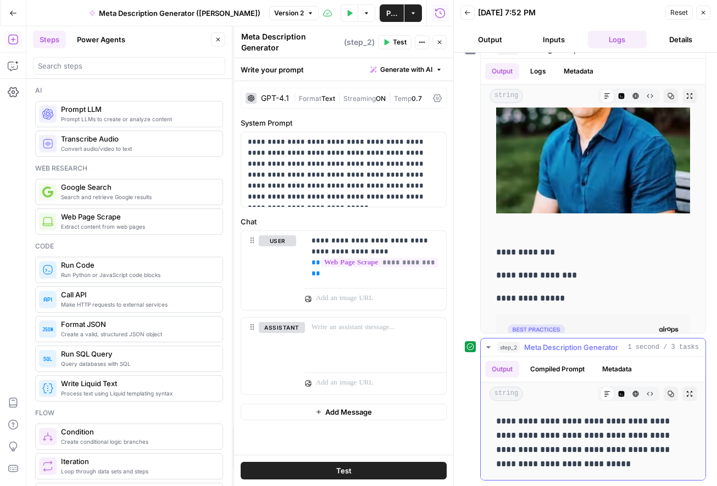
click at [488, 350] on icon "button" at bounding box center [488, 347] width 9 height 9
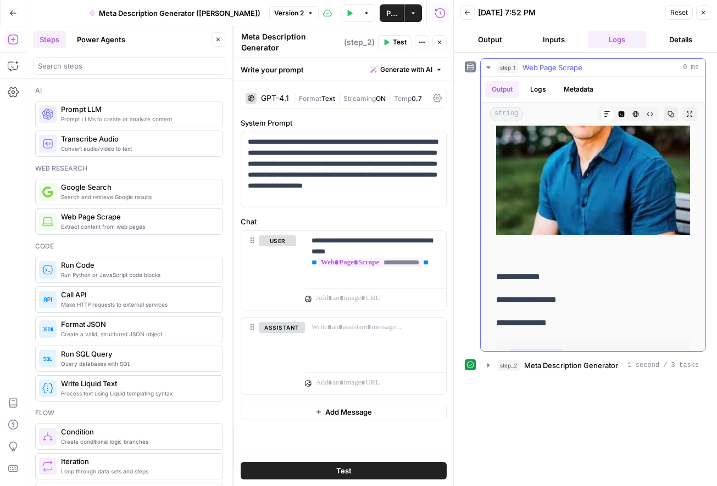
click at [490, 69] on icon "button" at bounding box center [488, 67] width 9 height 9
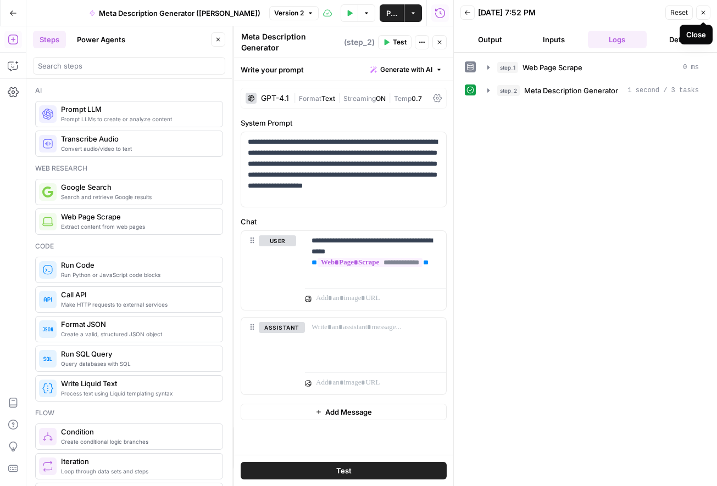
click at [705, 14] on icon "button" at bounding box center [703, 12] width 7 height 7
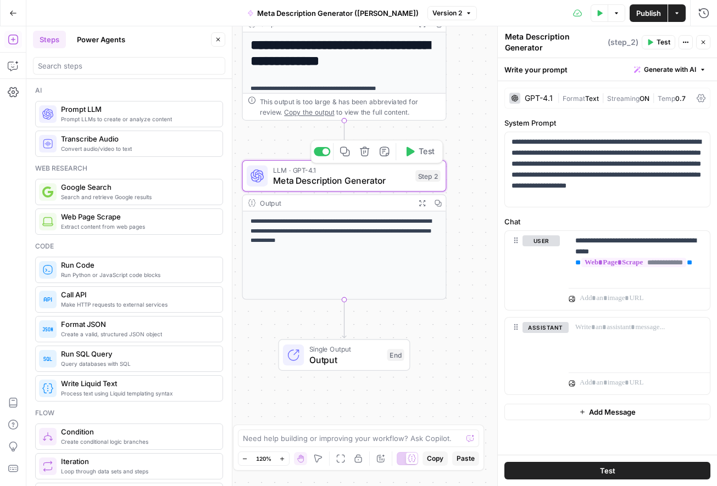
click at [389, 180] on span "Meta Description Generator" at bounding box center [341, 180] width 137 height 13
click at [660, 277] on p "**********" at bounding box center [639, 258] width 128 height 44
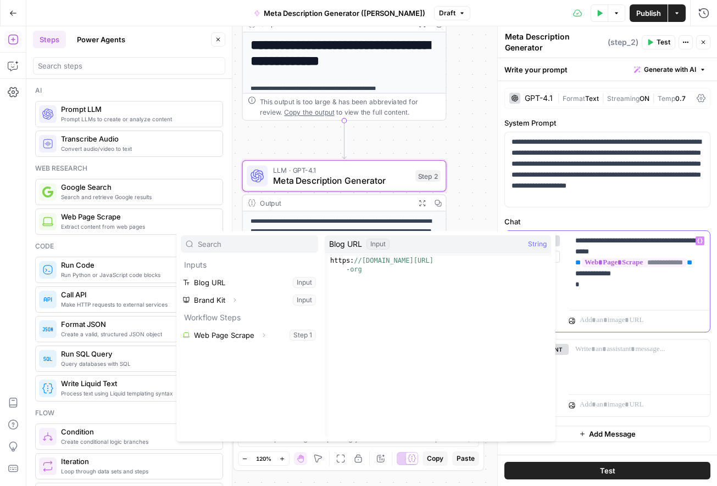
click at [629, 299] on p "**********" at bounding box center [639, 269] width 128 height 66
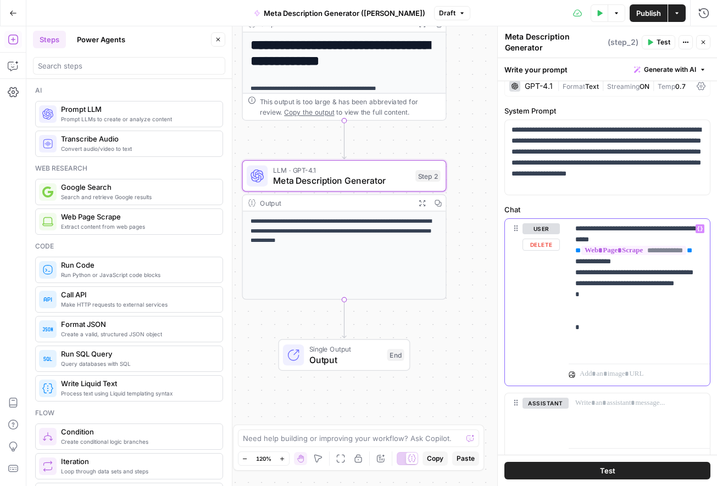
scroll to position [63, 0]
click at [575, 302] on p "**********" at bounding box center [639, 289] width 128 height 132
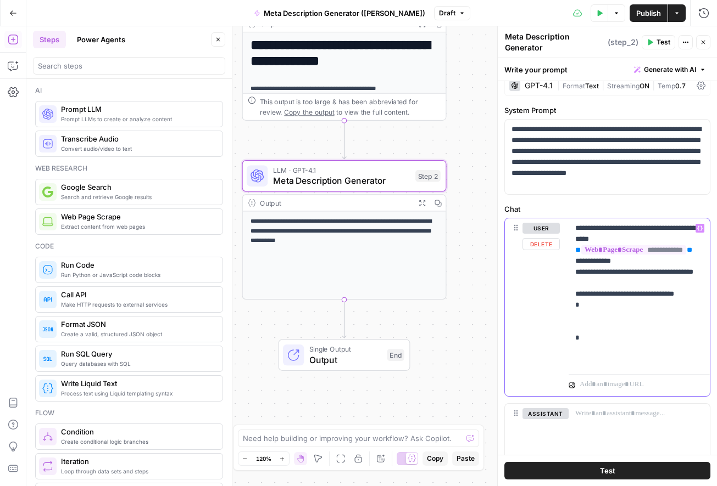
click at [600, 344] on p "**********" at bounding box center [639, 294] width 128 height 143
click at [611, 283] on p "**********" at bounding box center [639, 294] width 128 height 143
click at [597, 336] on p "**********" at bounding box center [639, 294] width 128 height 143
click at [595, 340] on p "**********" at bounding box center [639, 294] width 128 height 143
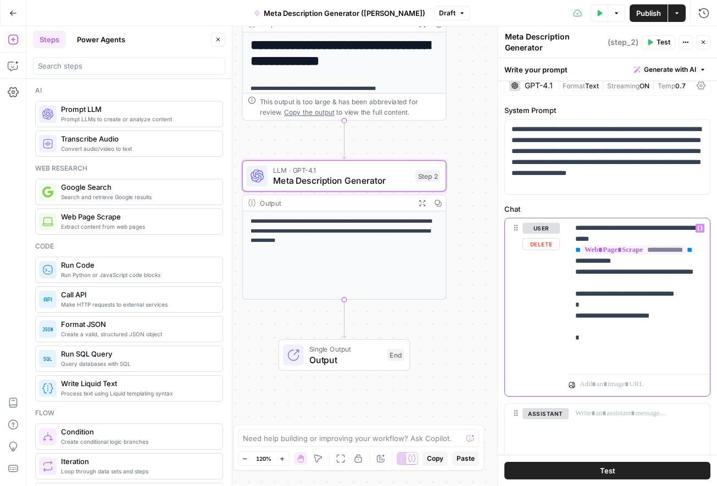
click at [596, 340] on p "**********" at bounding box center [639, 294] width 128 height 143
drag, startPoint x: 667, startPoint y: 341, endPoint x: 566, endPoint y: 342, distance: 100.5
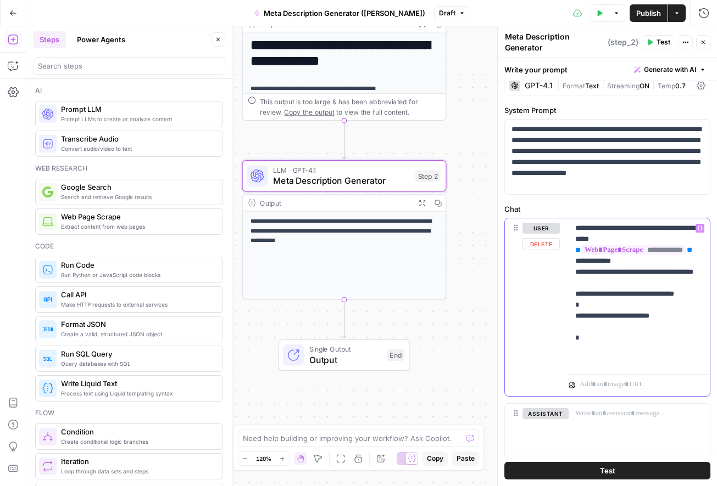
click at [567, 342] on div "**********" at bounding box center [607, 308] width 205 height 178
copy p "**********"
click at [590, 348] on p "**********" at bounding box center [639, 294] width 128 height 143
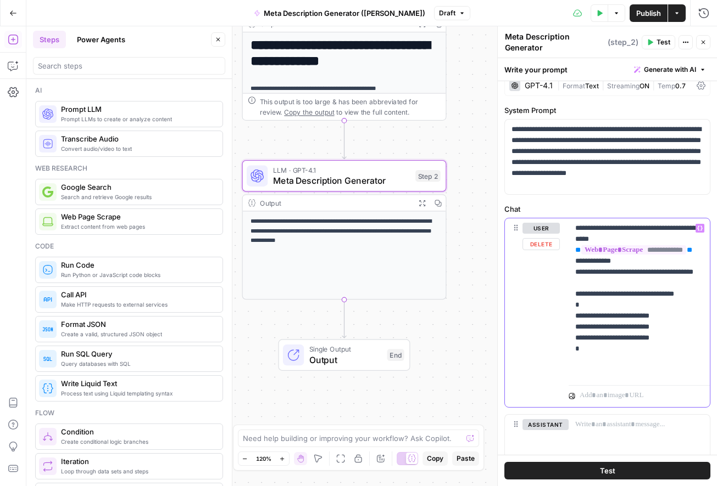
click at [638, 348] on p "**********" at bounding box center [639, 300] width 128 height 154
click at [640, 348] on p "**********" at bounding box center [639, 300] width 128 height 154
click at [639, 360] on p "**********" at bounding box center [639, 300] width 128 height 154
click at [605, 337] on p "**********" at bounding box center [639, 300] width 128 height 154
click at [605, 413] on span "Test" at bounding box center [607, 471] width 15 height 11
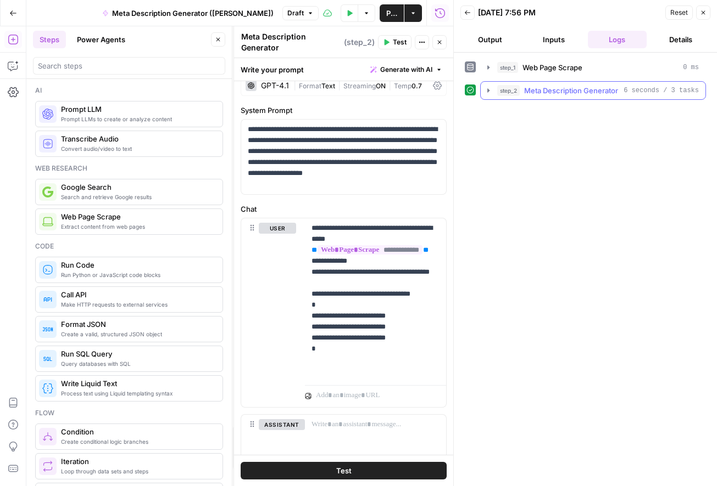
click at [489, 91] on icon "button" at bounding box center [488, 90] width 9 height 9
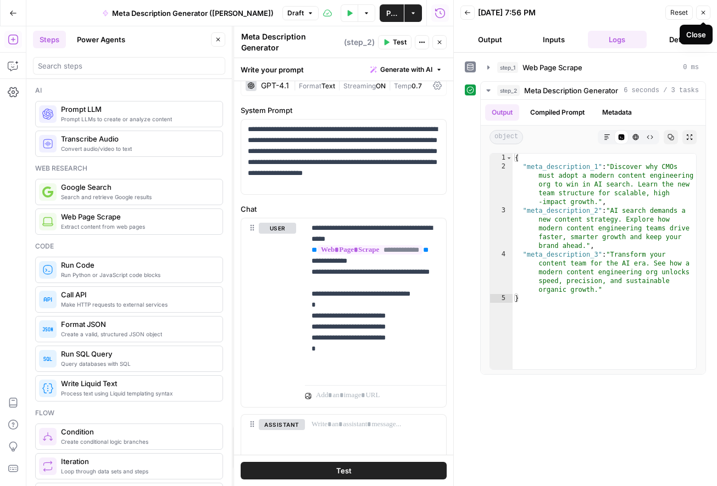
click at [703, 10] on icon "button" at bounding box center [703, 12] width 7 height 7
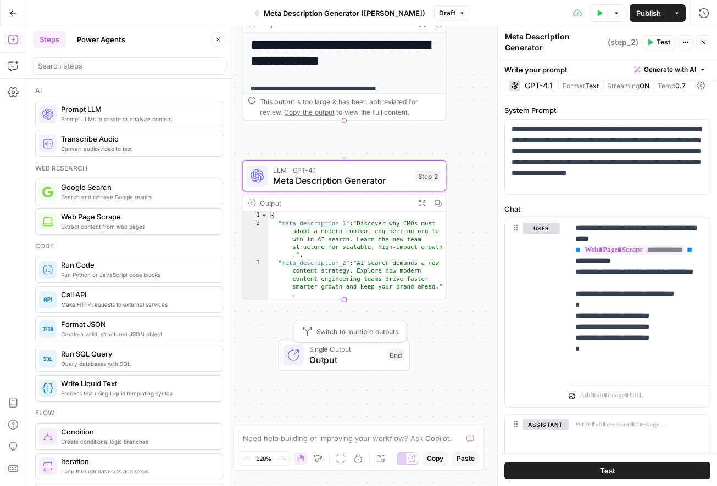
click at [353, 358] on span "Output" at bounding box center [345, 360] width 72 height 13
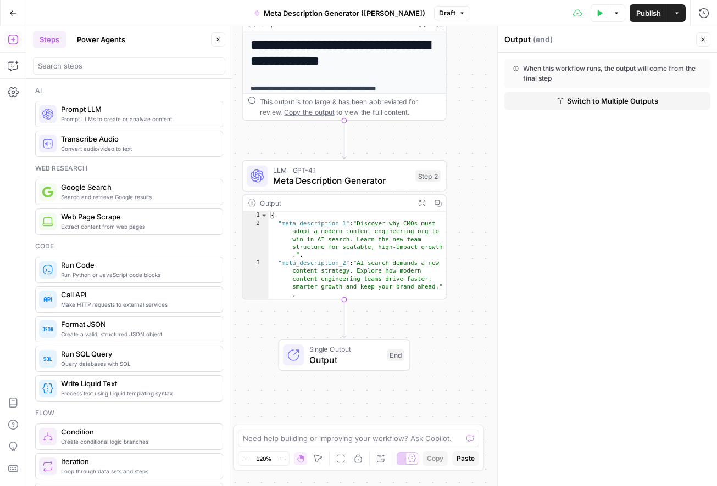
click at [640, 98] on span "Switch to Multiple Outputs" at bounding box center [612, 101] width 91 height 11
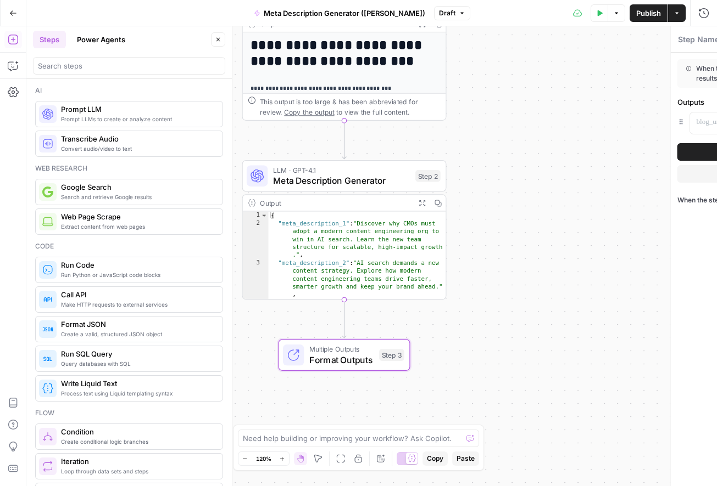
type textarea "Format Outputs"
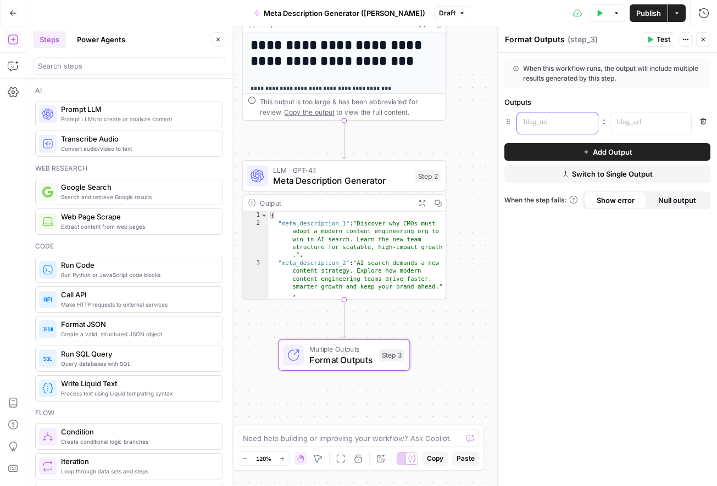
click at [553, 124] on p at bounding box center [548, 122] width 50 height 11
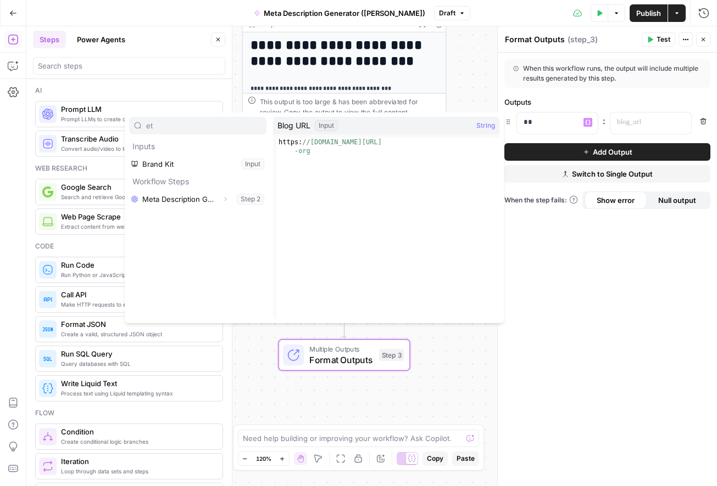
type input "e"
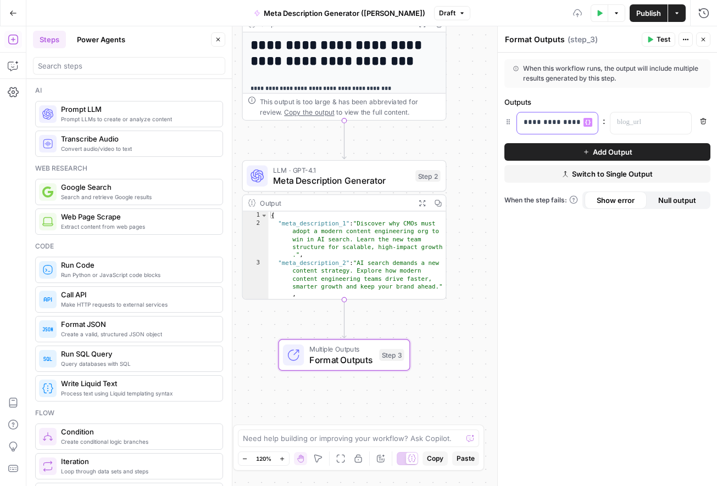
scroll to position [0, 1]
click at [651, 122] on p at bounding box center [642, 122] width 50 height 11
click at [684, 123] on button "Variables Menu" at bounding box center [680, 122] width 9 height 9
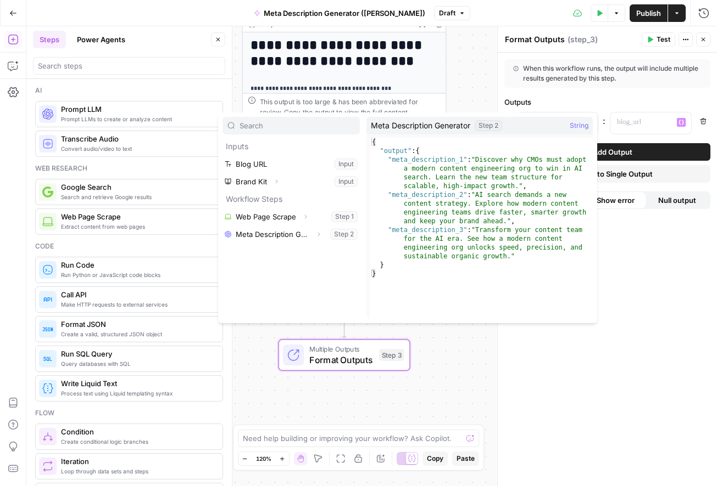
type textarea "**********"
click at [425, 157] on div "{ "output" : { "meta_description_1" : "Discover why CMOs must adopt a modern co…" at bounding box center [481, 237] width 223 height 199
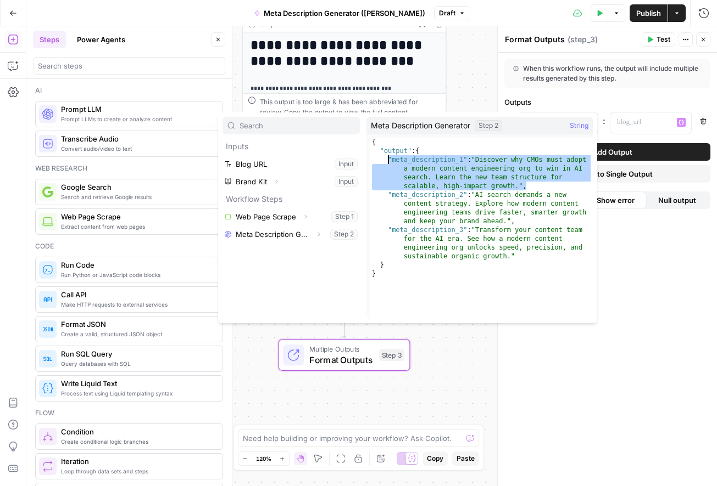
drag, startPoint x: 532, startPoint y: 186, endPoint x: 388, endPoint y: 160, distance: 146.2
click at [388, 160] on div "{ "output" : { "meta_description_1" : "Discover why CMOs must adopt a modern co…" at bounding box center [481, 237] width 223 height 199
click at [319, 237] on icon "button" at bounding box center [318, 234] width 7 height 7
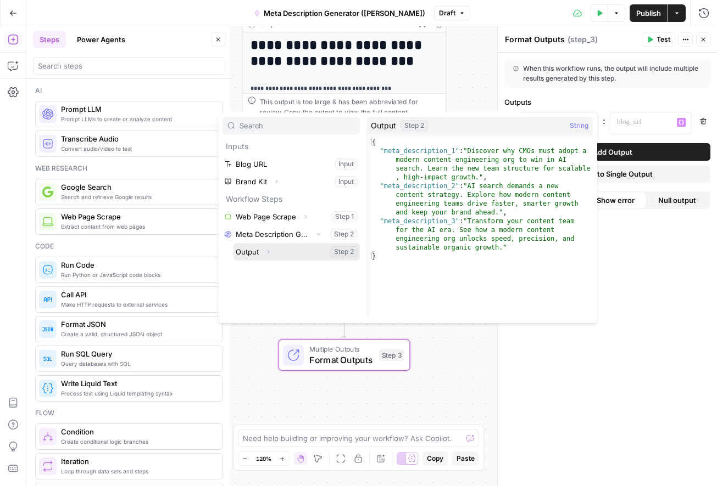
click at [271, 252] on span "Expand" at bounding box center [271, 252] width 1 height 1
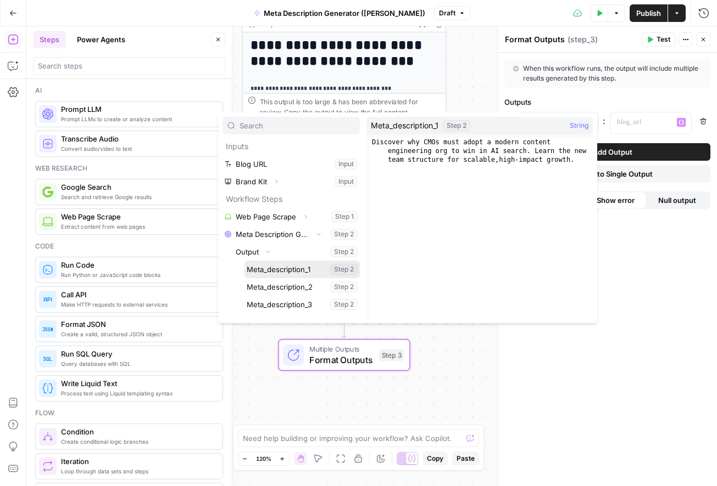
click at [284, 271] on button "Select variable Meta_description_1" at bounding box center [301, 270] width 115 height 18
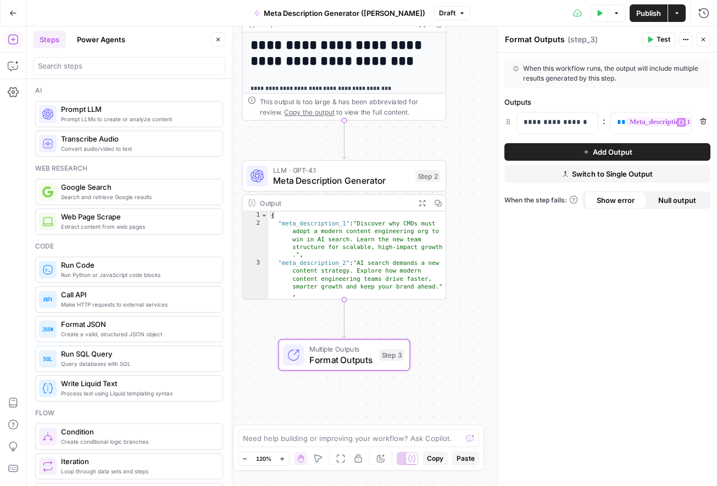
click at [585, 154] on icon "button" at bounding box center [586, 152] width 4 height 4
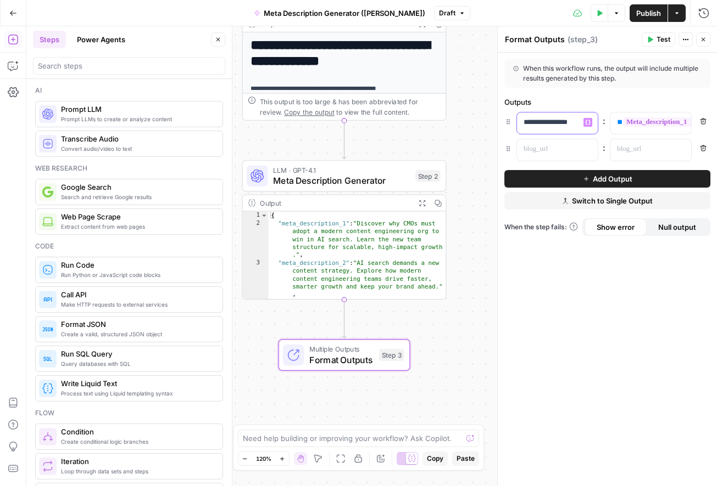
click at [579, 121] on p "**********" at bounding box center [557, 122] width 68 height 11
click at [558, 145] on p at bounding box center [548, 149] width 50 height 11
click at [625, 144] on p at bounding box center [642, 149] width 50 height 11
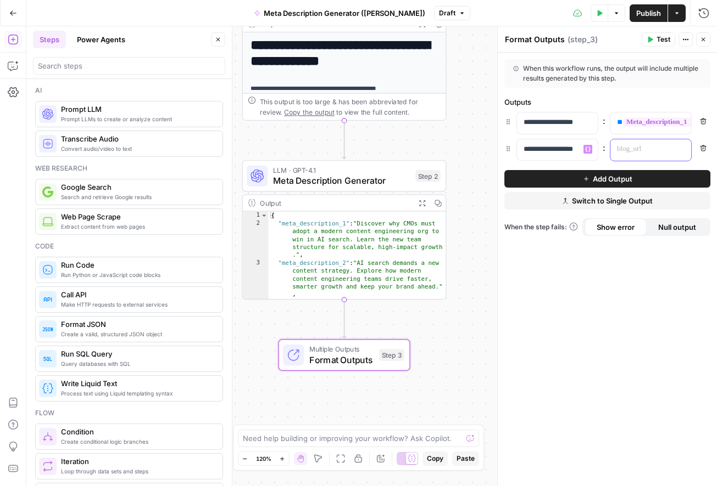
scroll to position [0, 0]
click at [679, 147] on icon "button" at bounding box center [680, 149] width 5 height 5
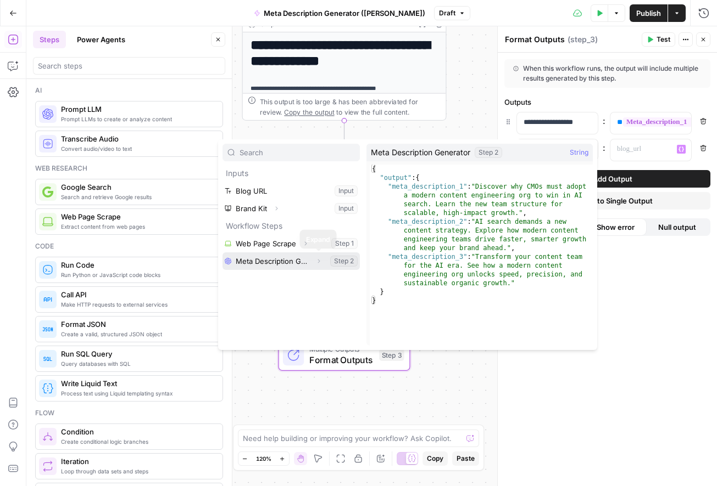
click at [315, 260] on icon "button" at bounding box center [318, 261] width 7 height 7
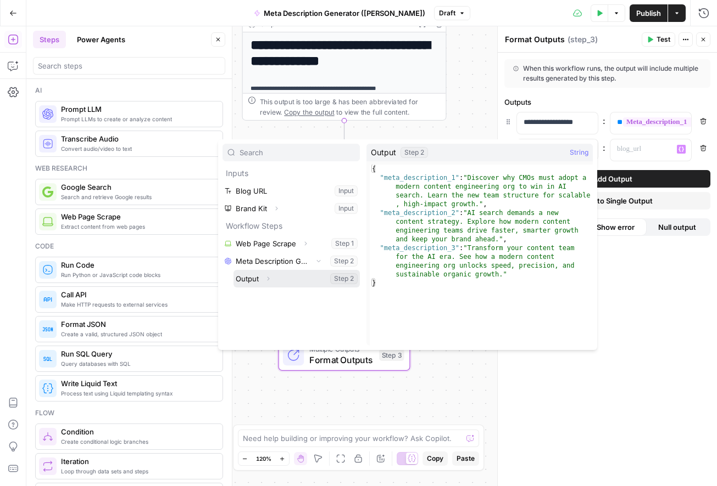
click at [269, 277] on icon "button" at bounding box center [268, 279] width 7 height 7
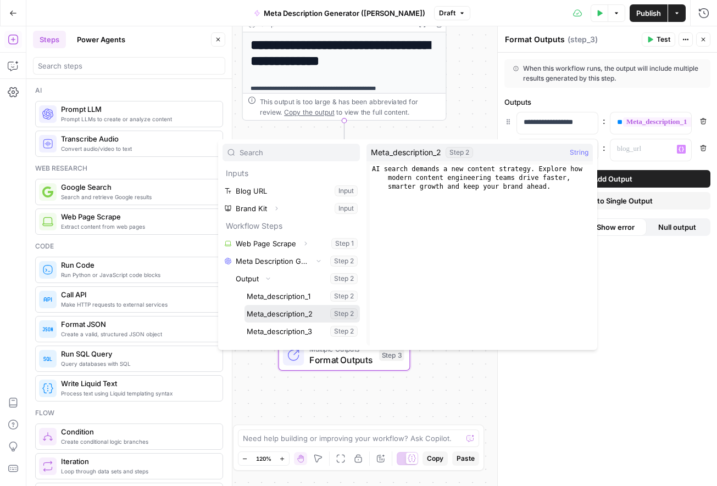
drag, startPoint x: 276, startPoint y: 311, endPoint x: 268, endPoint y: 312, distance: 7.8
click at [276, 311] on button "Select variable Meta_description_2" at bounding box center [301, 314] width 115 height 18
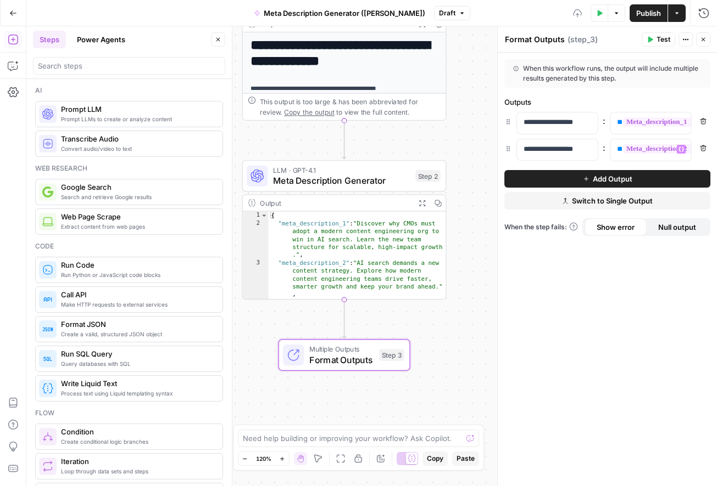
click at [560, 180] on button "Add Output" at bounding box center [607, 179] width 206 height 18
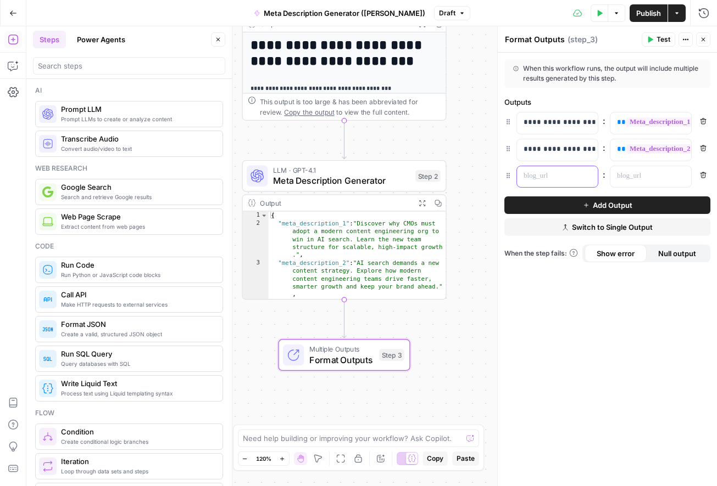
click at [540, 175] on p at bounding box center [548, 176] width 50 height 11
click at [668, 172] on div at bounding box center [641, 176] width 63 height 21
click at [686, 177] on div "“/” to reference Variables Menu" at bounding box center [650, 176] width 81 height 21
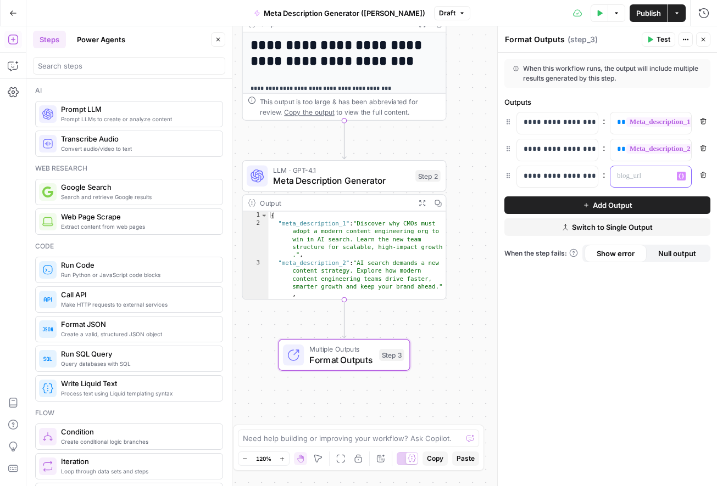
click at [683, 177] on icon "button" at bounding box center [680, 176] width 5 height 5
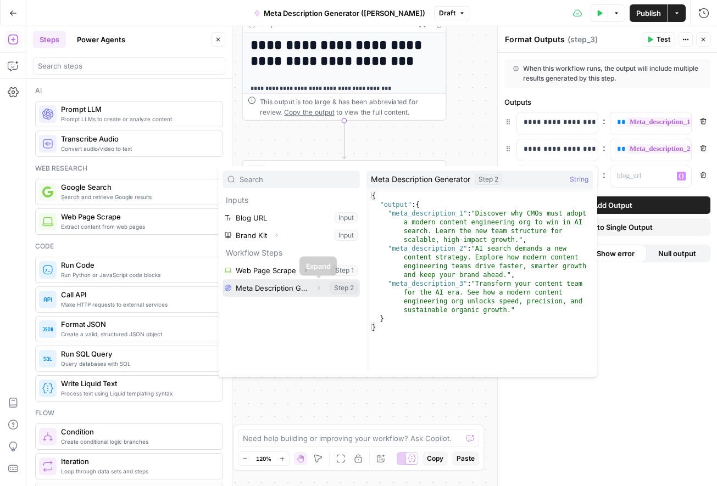
click at [320, 288] on icon "button" at bounding box center [318, 288] width 7 height 7
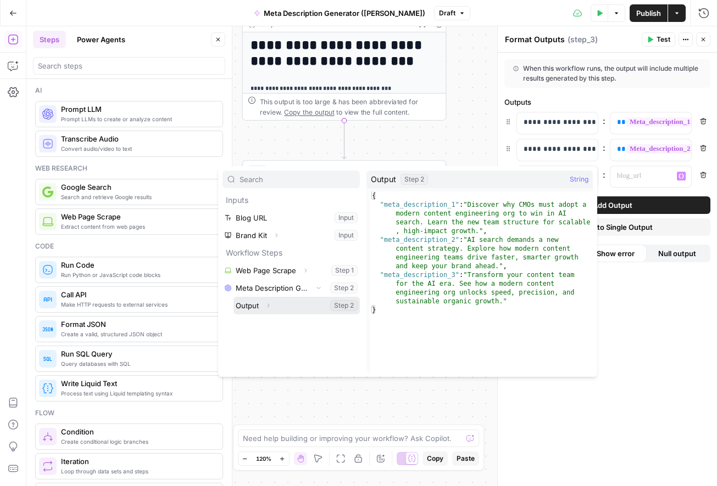
click at [265, 305] on icon "button" at bounding box center [268, 306] width 7 height 7
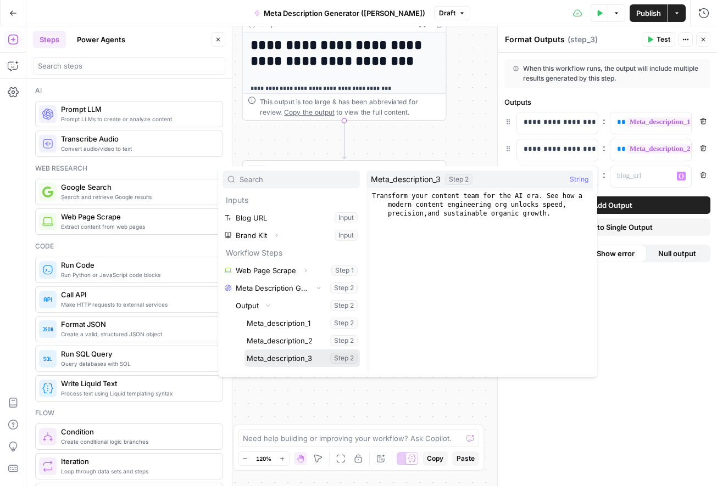
click at [300, 358] on button "Select variable Meta_description_3" at bounding box center [301, 359] width 115 height 18
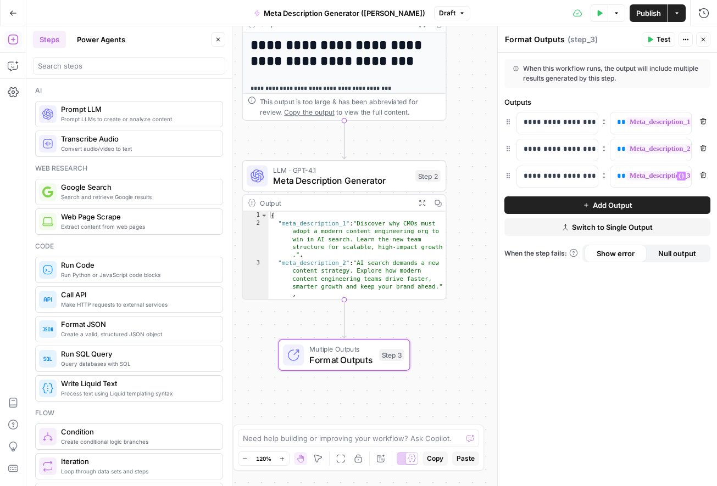
click at [657, 40] on span "Test" at bounding box center [663, 40] width 14 height 10
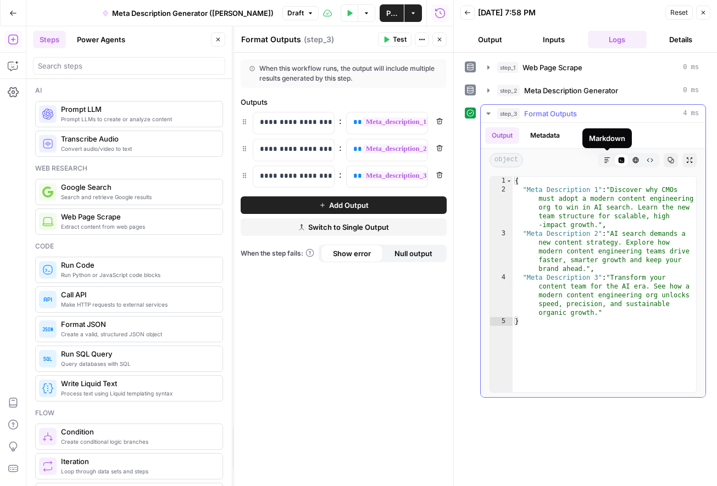
click at [607, 160] on icon "button" at bounding box center [606, 160] width 7 height 7
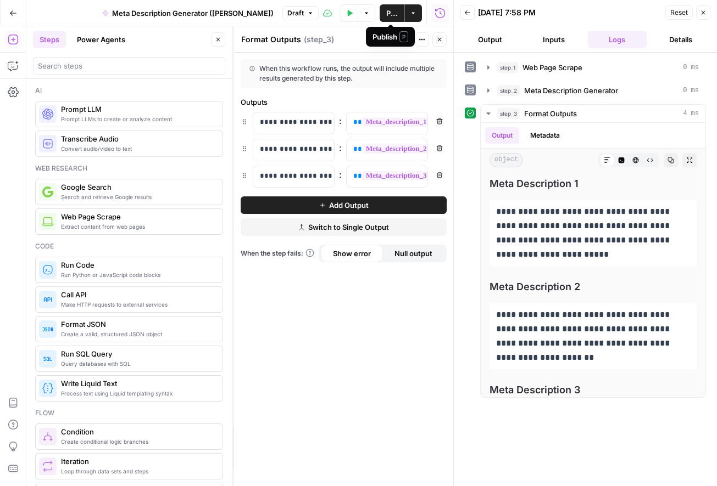
click at [383, 13] on button "Publish" at bounding box center [391, 13] width 24 height 18
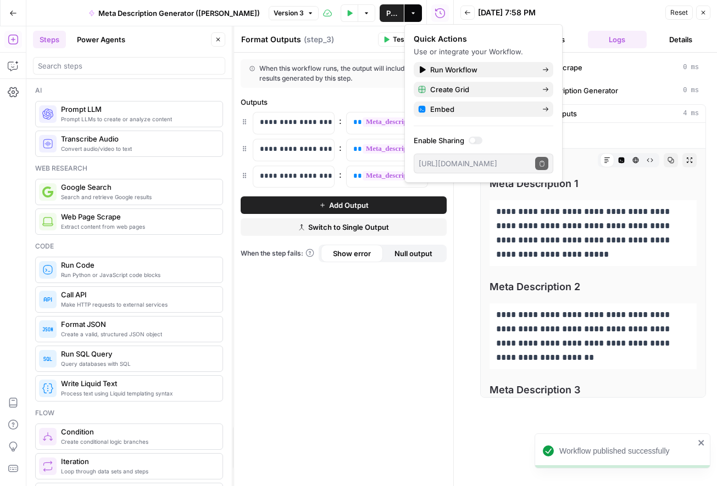
click at [706, 13] on button "Close" at bounding box center [703, 12] width 14 height 14
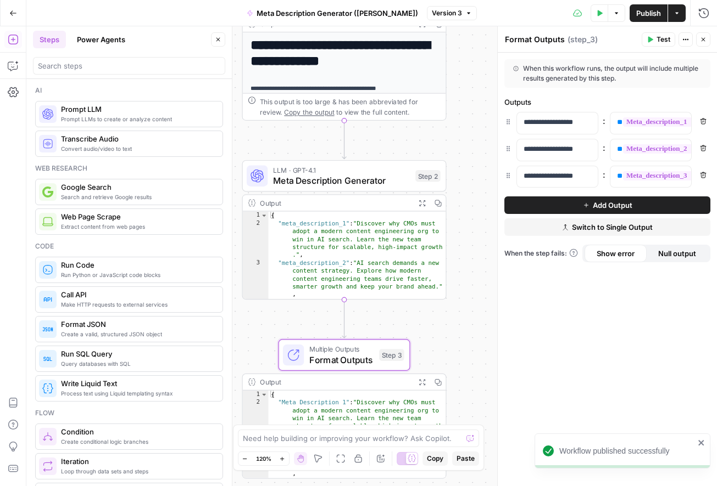
click at [220, 36] on icon "button" at bounding box center [218, 39] width 7 height 7
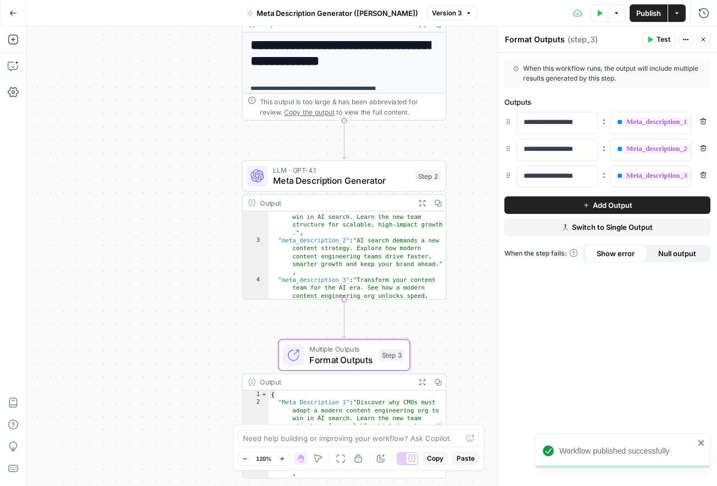
scroll to position [39, 0]
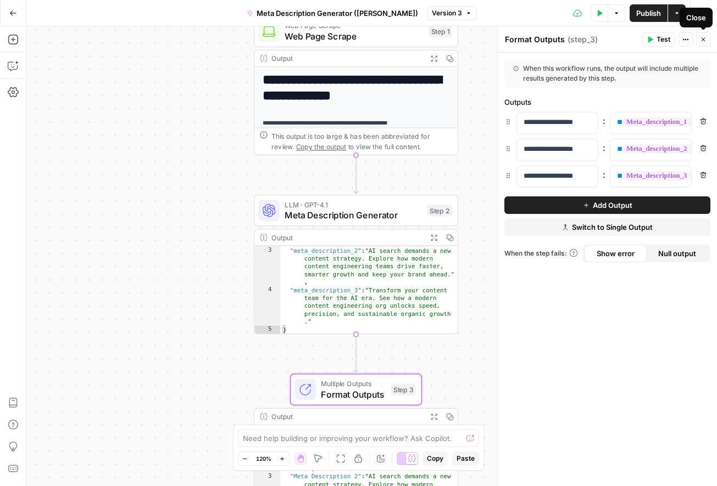
click at [706, 38] on button "Close" at bounding box center [703, 39] width 14 height 14
